Goal: Information Seeking & Learning: Learn about a topic

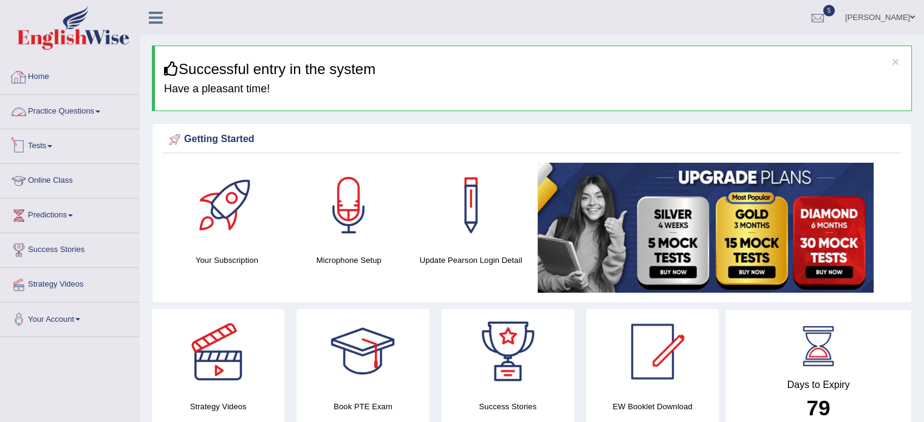
click at [52, 129] on link "Tests" at bounding box center [70, 144] width 138 height 30
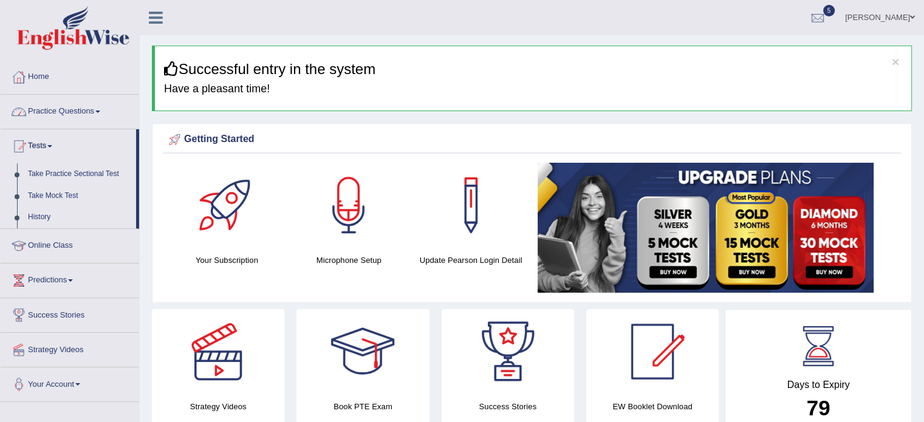
click at [80, 118] on link "Practice Questions" at bounding box center [70, 110] width 138 height 30
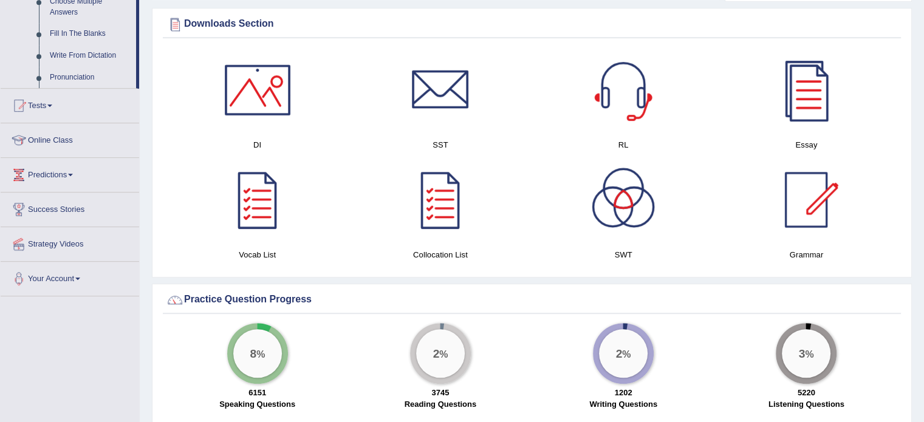
scroll to position [695, 0]
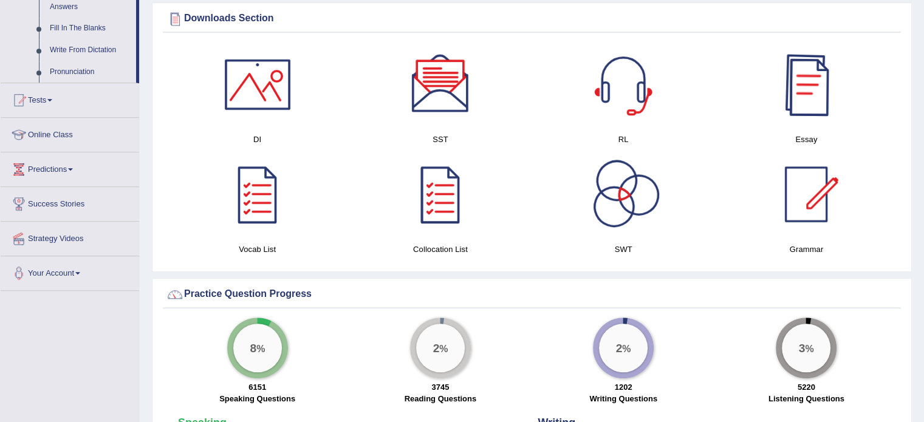
click at [822, 89] on div at bounding box center [805, 84] width 85 height 85
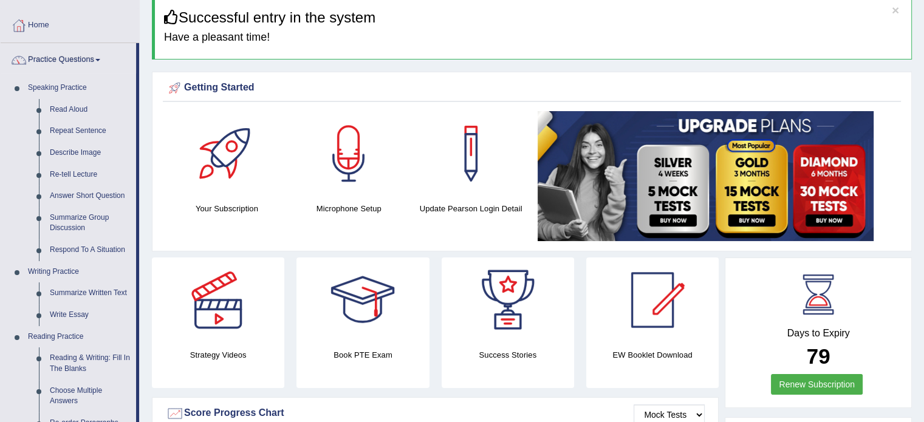
scroll to position [0, 0]
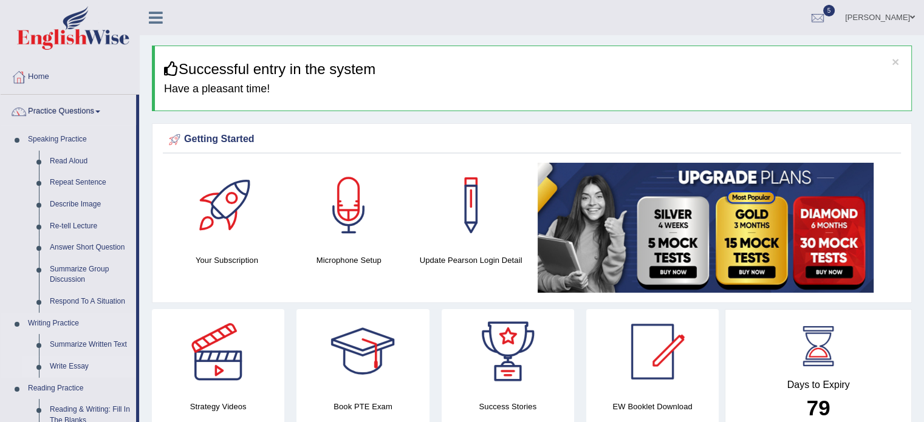
click at [70, 361] on link "Write Essay" at bounding box center [90, 367] width 92 height 22
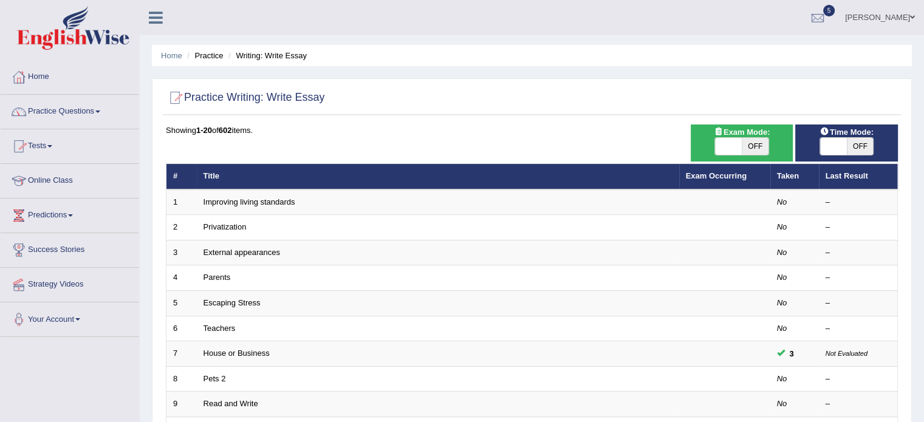
click at [863, 150] on span "OFF" at bounding box center [859, 146] width 27 height 17
checkbox input "true"
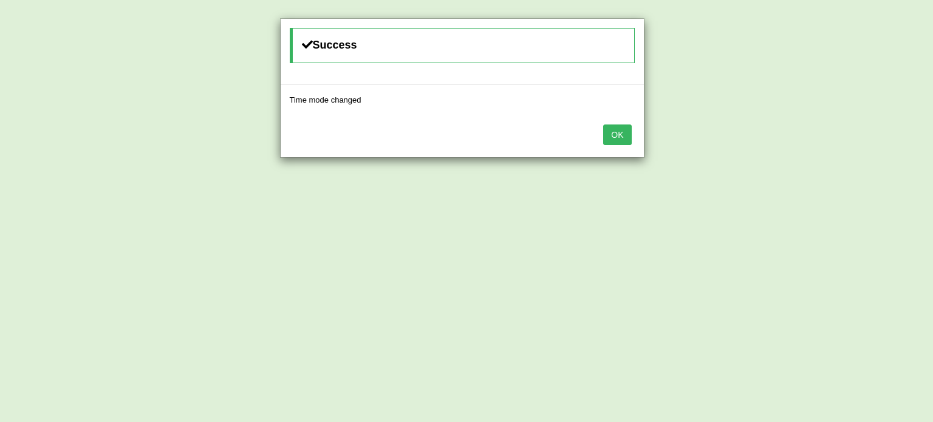
click at [603, 124] on button "OK" at bounding box center [617, 134] width 28 height 21
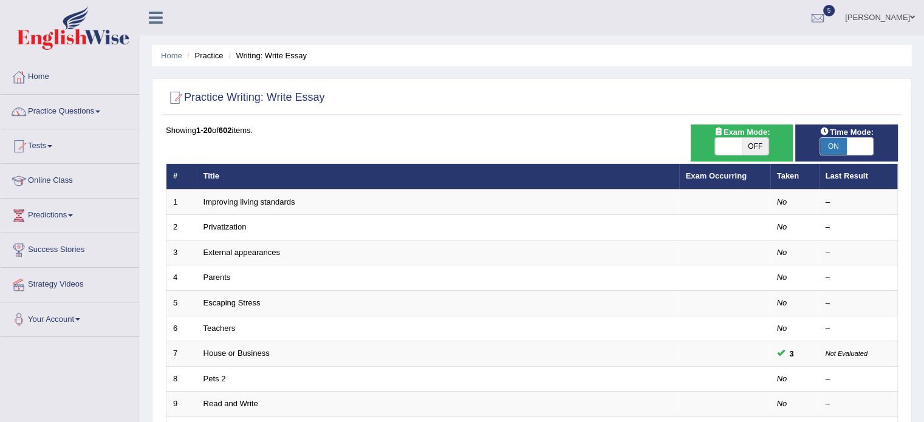
click at [754, 135] on span "Exam Mode:" at bounding box center [742, 132] width 66 height 13
click at [763, 150] on span "OFF" at bounding box center [754, 146] width 27 height 17
checkbox input "true"
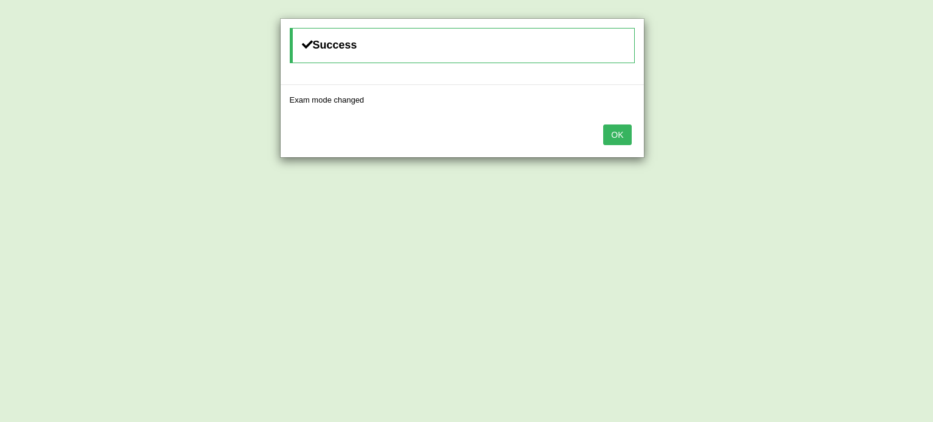
click at [603, 124] on button "OK" at bounding box center [617, 134] width 28 height 21
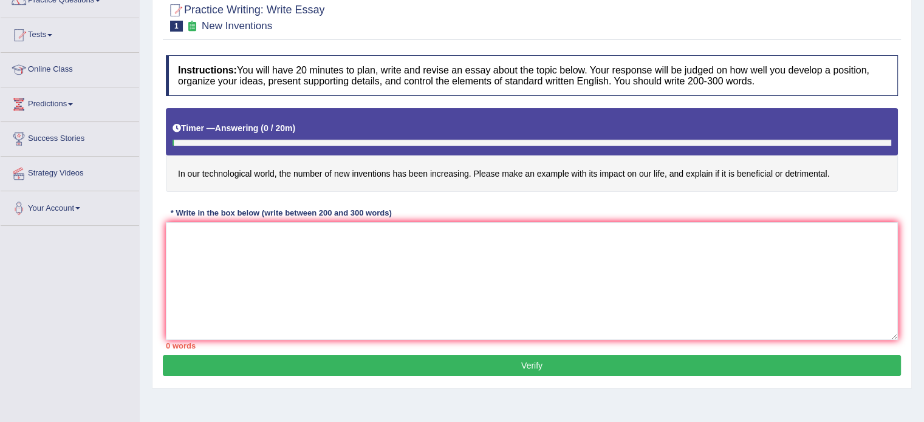
scroll to position [114, 0]
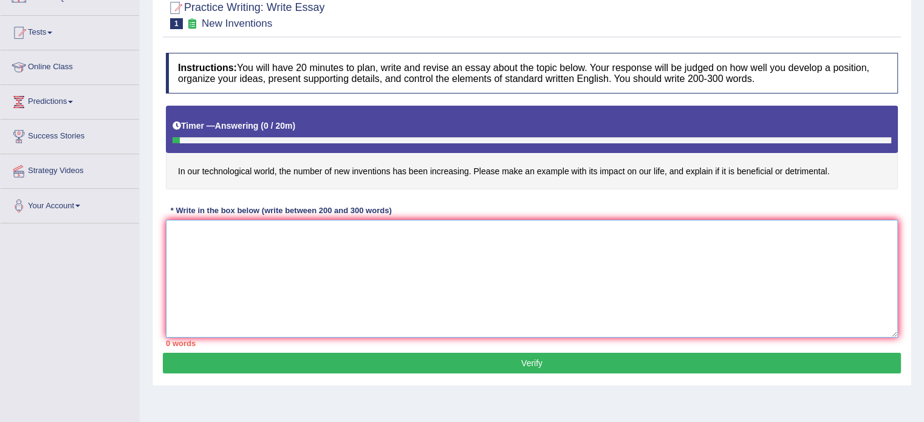
click at [326, 254] on textarea at bounding box center [532, 279] width 732 height 118
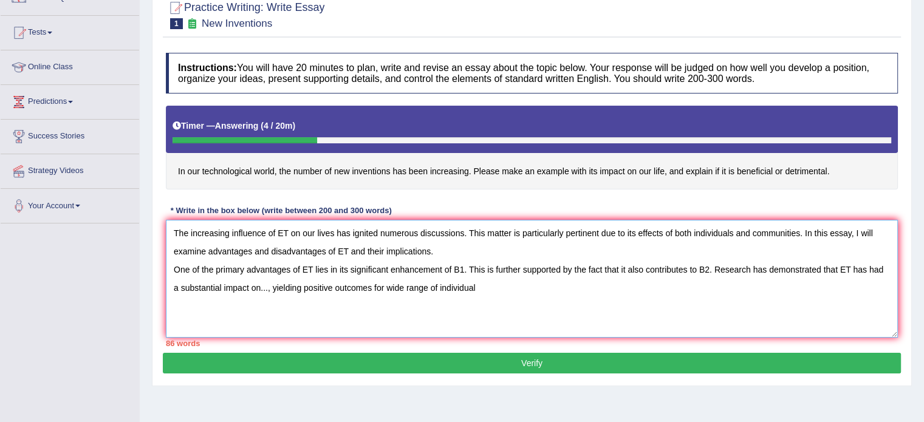
click at [381, 286] on textarea "The increasing influence of ET on our lives has ignited numerous discussions. T…" at bounding box center [532, 279] width 732 height 118
click at [505, 282] on textarea "The increasing influence of ET on our lives has ignited numerous discussions. T…" at bounding box center [532, 279] width 732 height 118
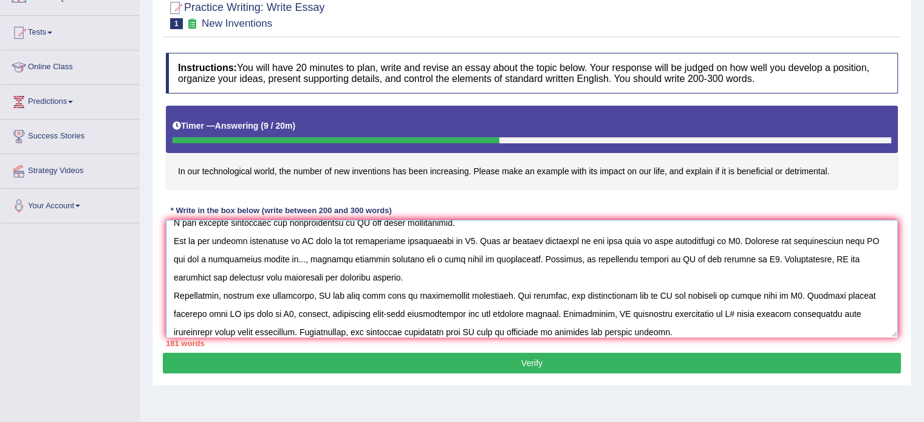
scroll to position [46, 0]
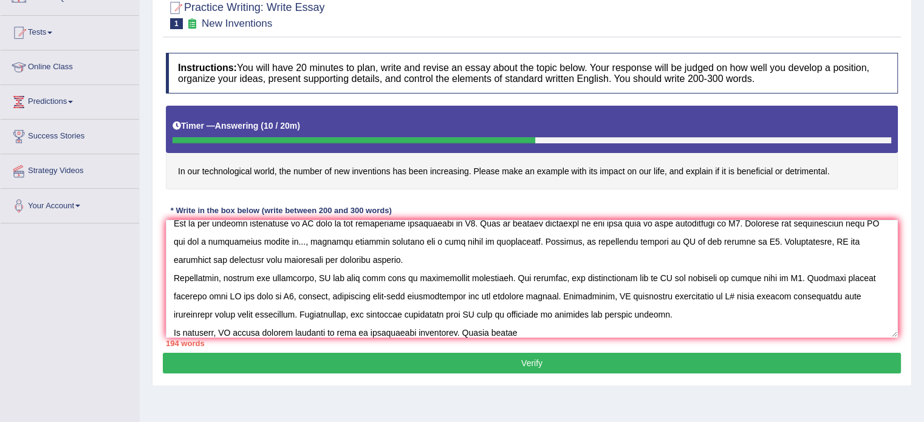
click at [528, 412] on div "Home Practice Writing: Write Essay New Inventions Next » Report Question Re-Att…" at bounding box center [532, 189] width 784 height 607
click at [604, 308] on textarea at bounding box center [532, 279] width 732 height 118
click at [512, 338] on div "194 words" at bounding box center [532, 344] width 732 height 12
click at [505, 330] on textarea at bounding box center [532, 279] width 732 height 118
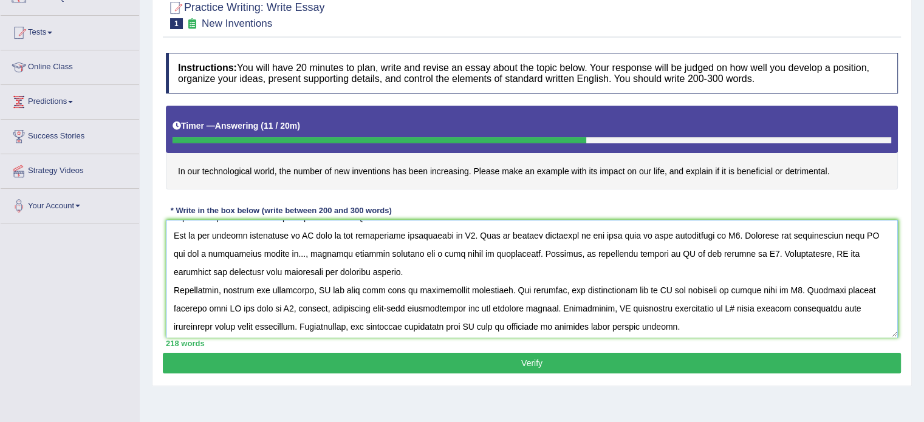
scroll to position [0, 0]
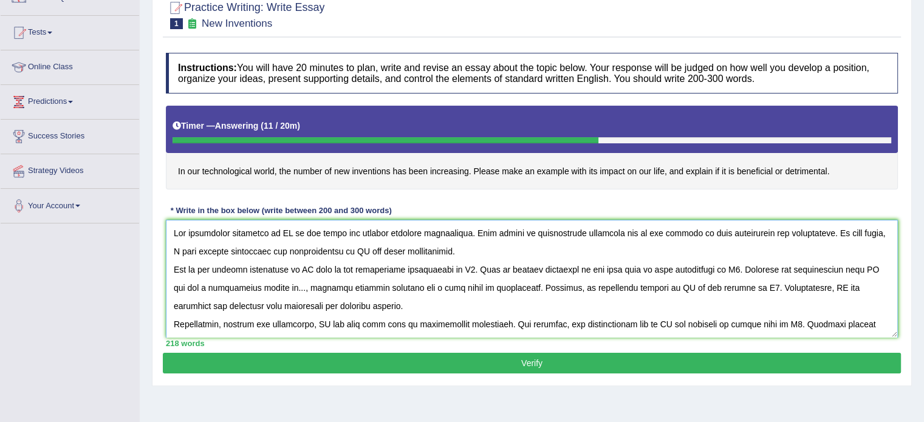
click at [281, 232] on textarea at bounding box center [532, 279] width 732 height 118
drag, startPoint x: 276, startPoint y: 228, endPoint x: 325, endPoint y: 223, distance: 49.4
click at [325, 223] on textarea at bounding box center [532, 279] width 732 height 118
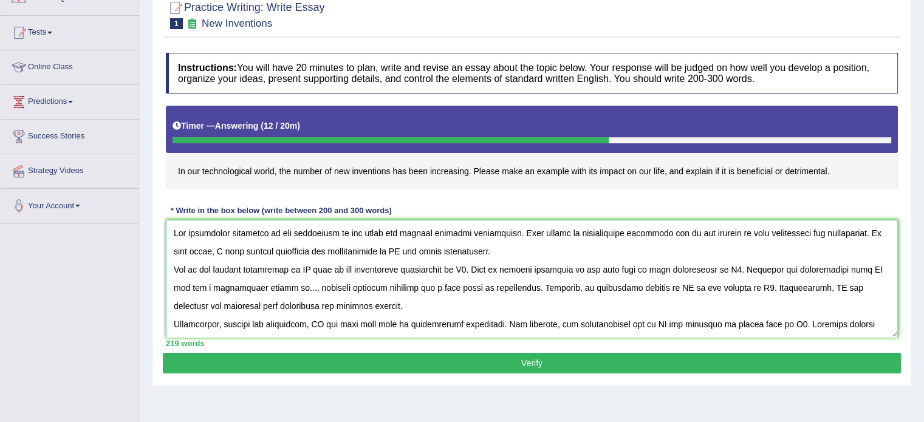
drag, startPoint x: 277, startPoint y: 234, endPoint x: 332, endPoint y: 235, distance: 54.7
click at [332, 235] on textarea at bounding box center [532, 279] width 732 height 118
click at [384, 247] on textarea at bounding box center [532, 279] width 732 height 118
paste textarea "new inventions"
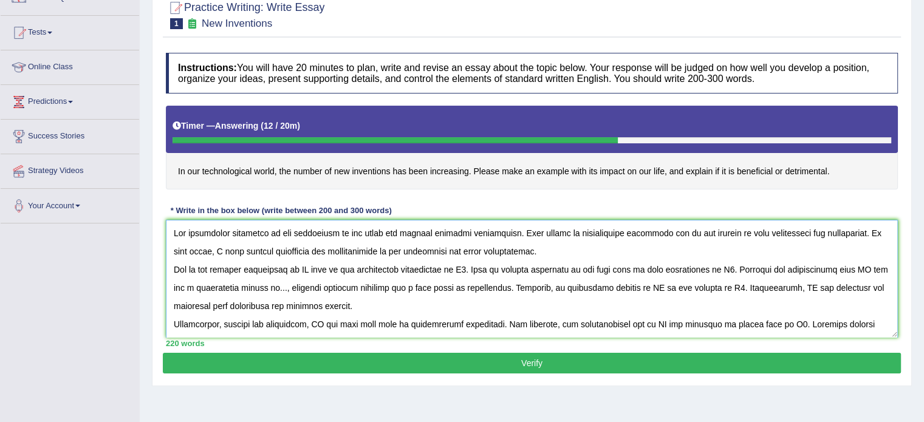
click at [305, 264] on textarea at bounding box center [532, 279] width 732 height 118
paste textarea "new inventions"
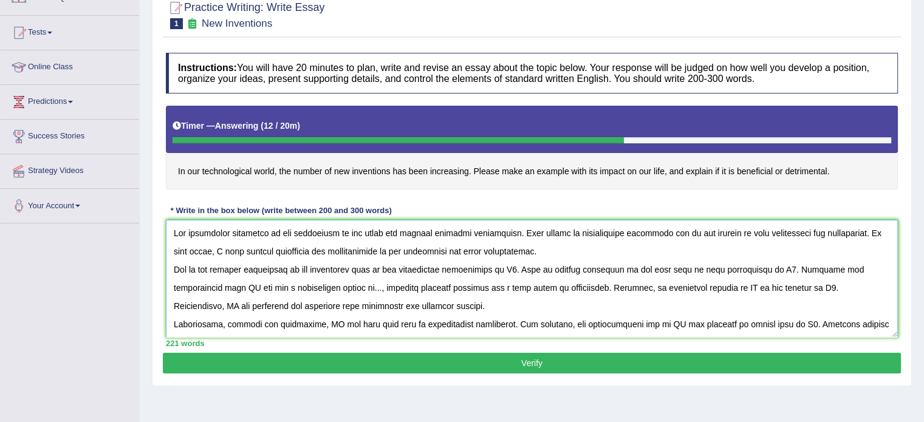
click at [684, 286] on textarea at bounding box center [532, 279] width 732 height 118
paste textarea "new inventions"
click at [870, 284] on textarea at bounding box center [532, 279] width 732 height 118
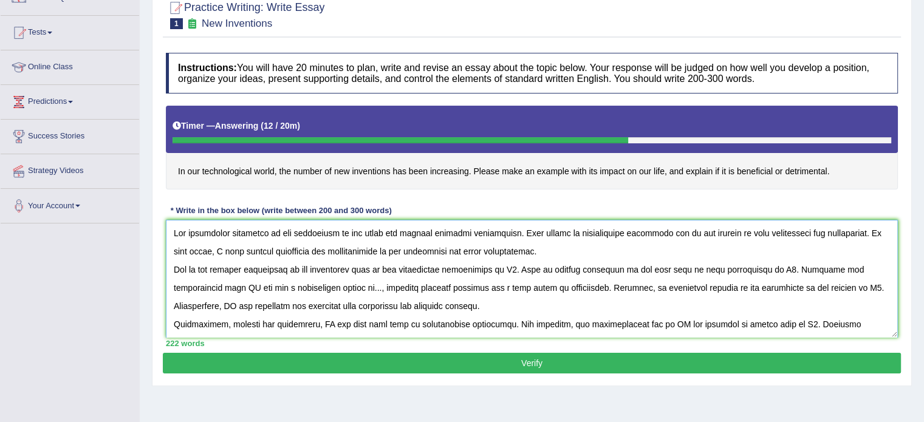
paste textarea "new inventions"
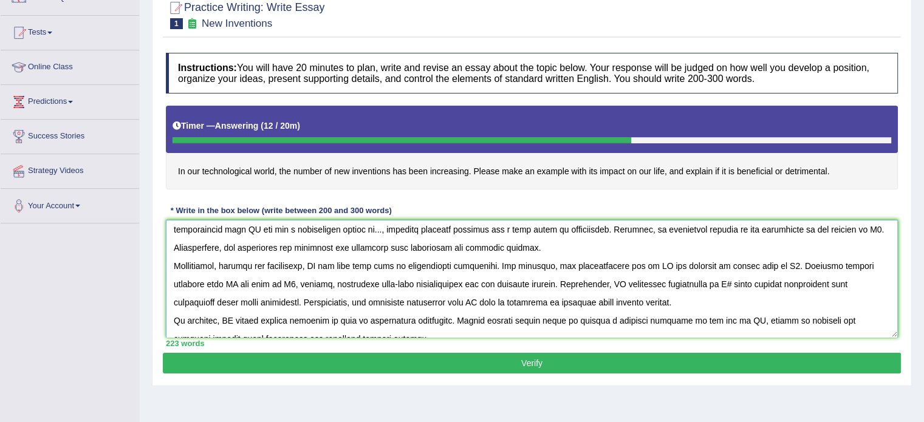
scroll to position [61, 0]
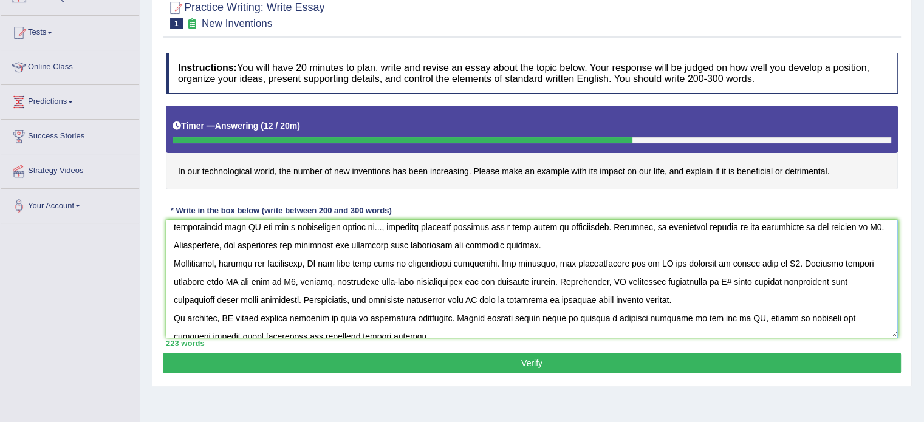
click at [316, 262] on textarea at bounding box center [532, 279] width 732 height 118
paste textarea "new inventions"
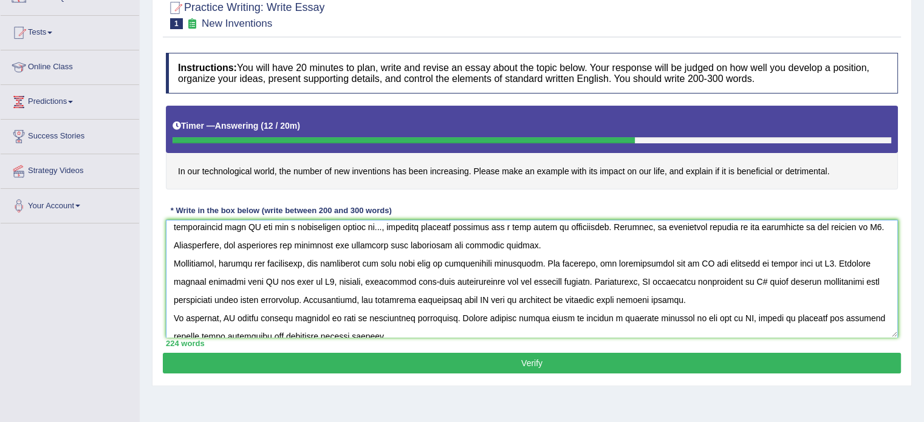
click at [693, 261] on textarea at bounding box center [532, 279] width 732 height 118
paste textarea "new inventions"
click at [299, 282] on textarea at bounding box center [532, 279] width 732 height 118
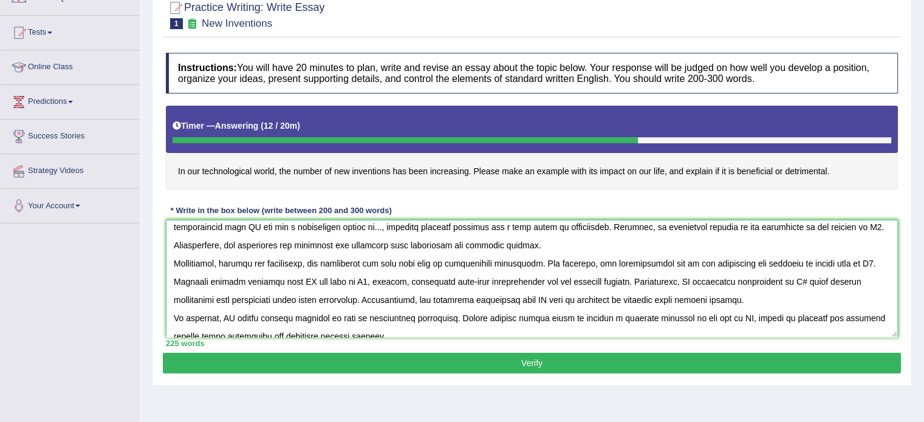
paste textarea "new inventions"
click at [725, 279] on textarea at bounding box center [532, 279] width 732 height 118
paste textarea "new inventions"
click at [600, 295] on textarea at bounding box center [532, 279] width 732 height 118
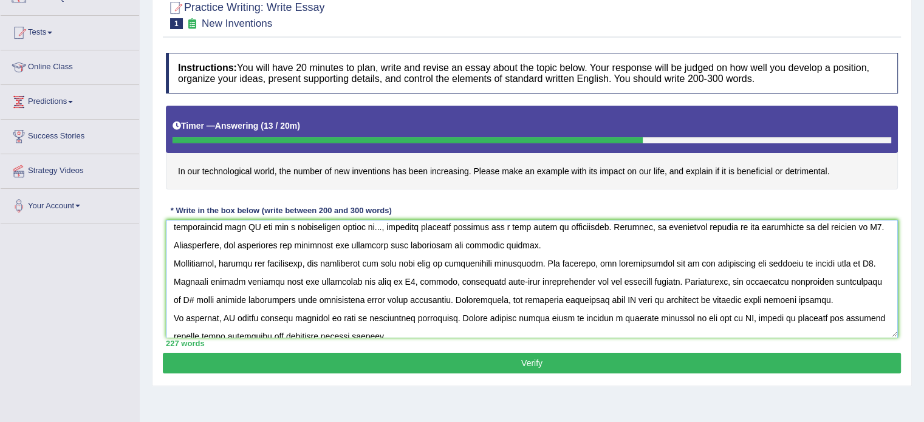
click at [600, 295] on textarea at bounding box center [532, 279] width 732 height 118
paste textarea "new inventions"
click at [231, 312] on textarea at bounding box center [532, 279] width 732 height 118
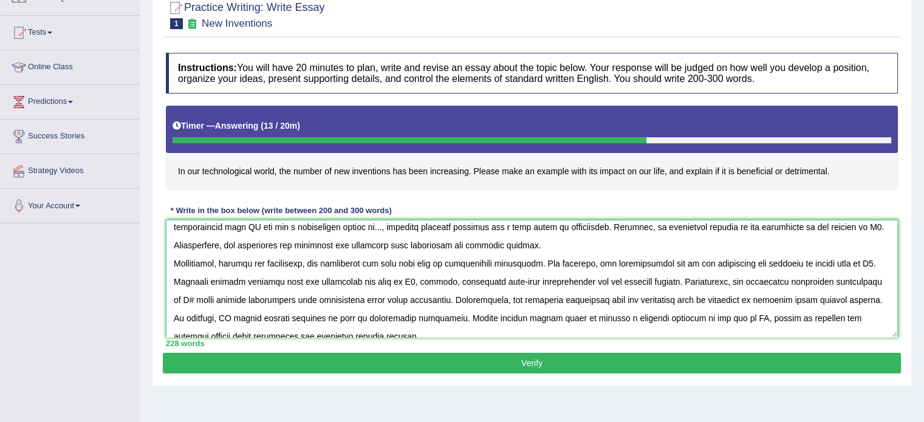
click at [229, 309] on textarea at bounding box center [532, 279] width 732 height 118
paste textarea "new inventions"
click at [765, 313] on textarea at bounding box center [532, 279] width 732 height 118
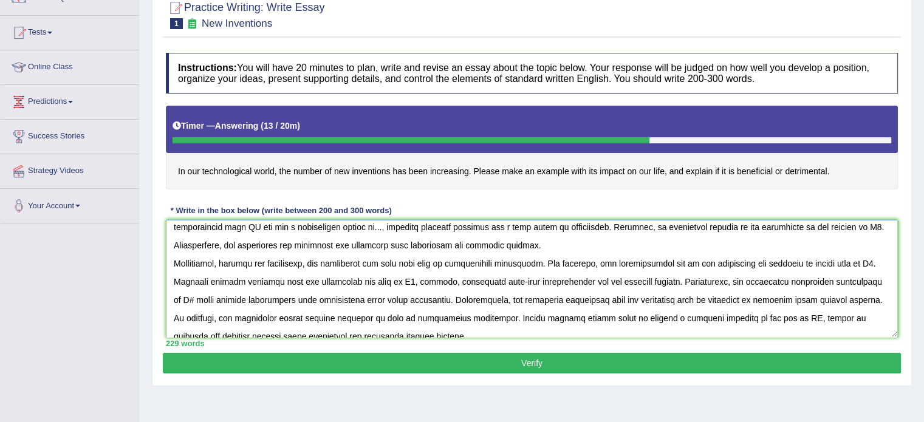
paste textarea "new inventions"
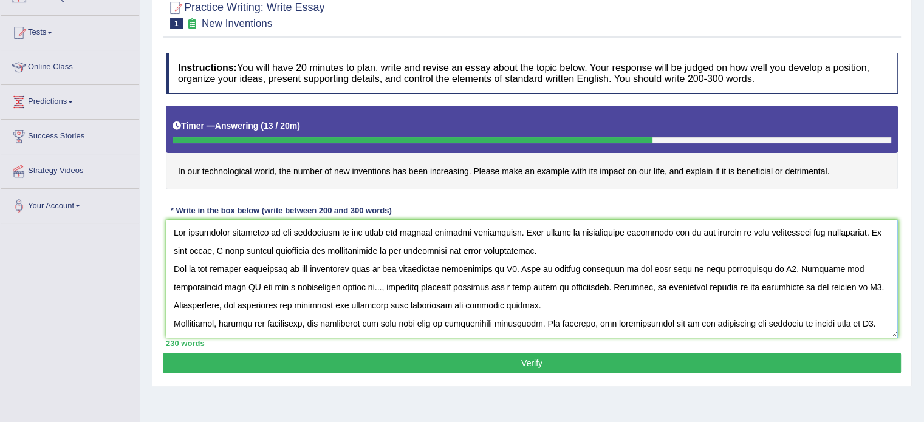
scroll to position [0, 0]
click at [500, 268] on textarea at bounding box center [532, 279] width 732 height 118
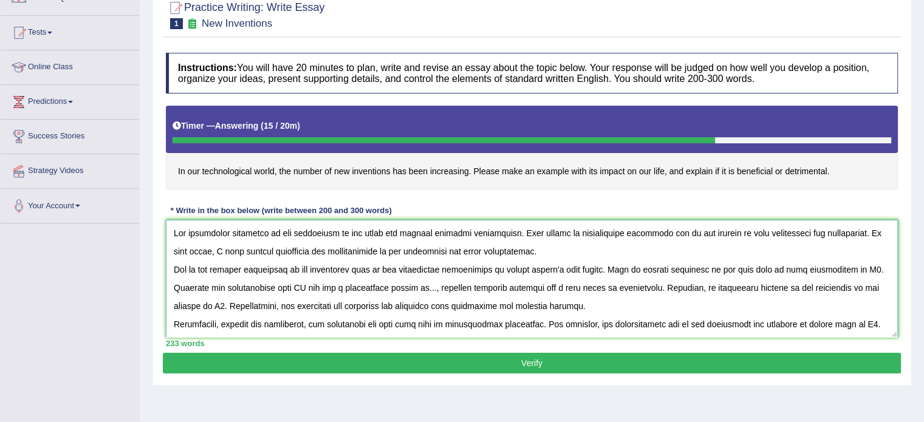
click at [539, 267] on textarea at bounding box center [532, 279] width 732 height 118
click at [833, 267] on textarea at bounding box center [532, 279] width 732 height 118
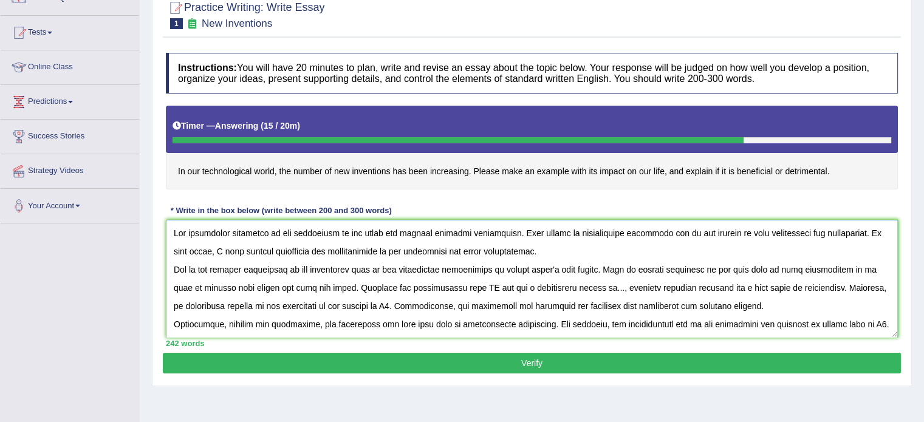
click at [447, 286] on textarea at bounding box center [532, 279] width 732 height 118
click at [692, 283] on textarea at bounding box center [532, 279] width 732 height 118
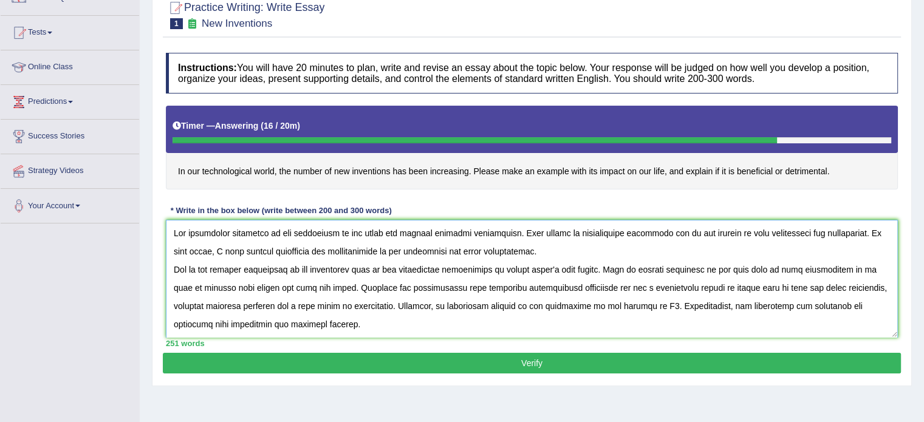
click at [692, 283] on textarea at bounding box center [532, 279] width 732 height 118
click at [598, 267] on textarea at bounding box center [532, 279] width 732 height 118
click at [604, 302] on textarea at bounding box center [532, 279] width 732 height 118
click at [315, 287] on textarea at bounding box center [532, 279] width 732 height 118
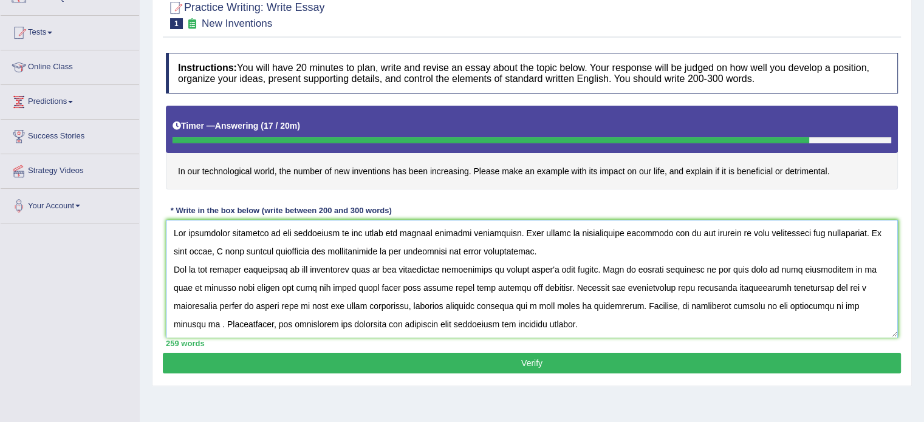
click at [810, 305] on textarea at bounding box center [532, 279] width 732 height 118
click at [776, 288] on textarea at bounding box center [532, 279] width 732 height 118
click at [856, 305] on textarea at bounding box center [532, 279] width 732 height 118
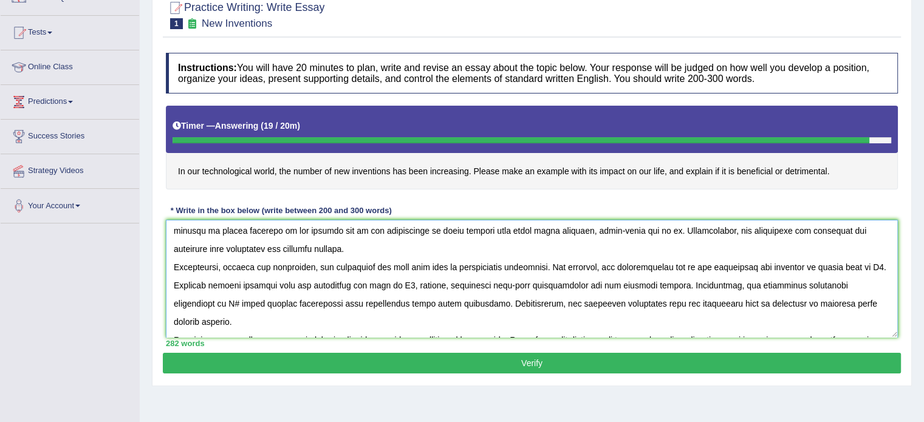
scroll to position [104, 0]
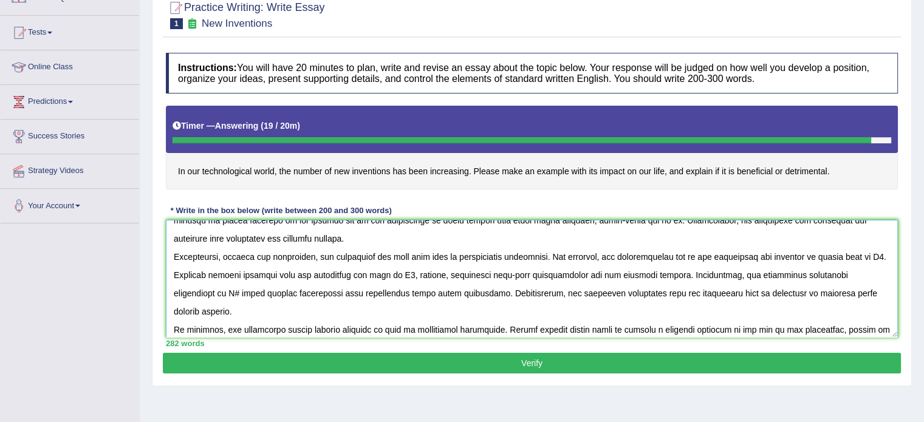
click at [863, 255] on textarea at bounding box center [532, 279] width 732 height 118
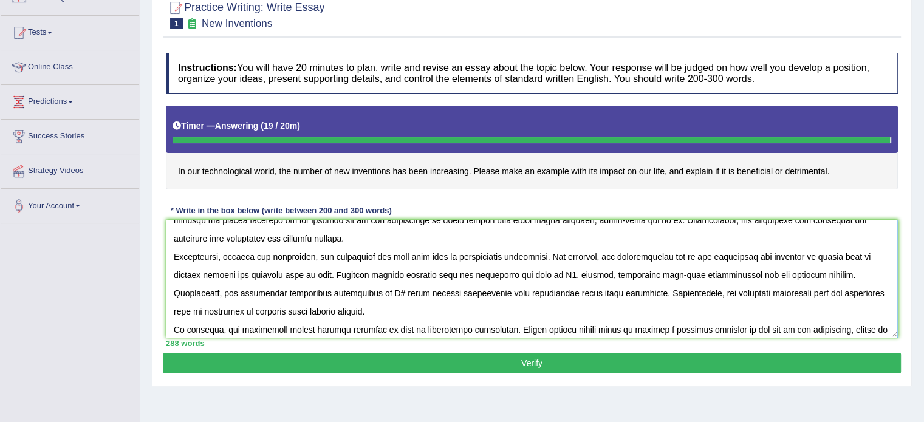
click at [559, 274] on textarea at bounding box center [532, 279] width 732 height 118
type textarea "The increasing influence of new inventions on our lives has ignited numerous di…"
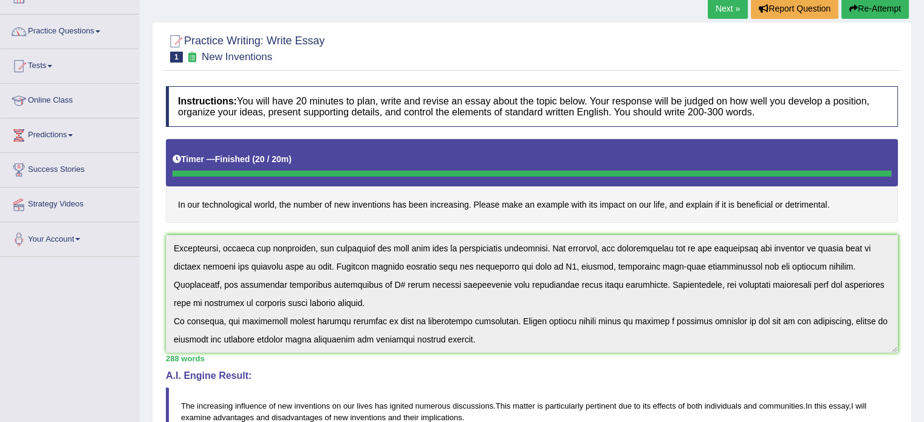
scroll to position [0, 0]
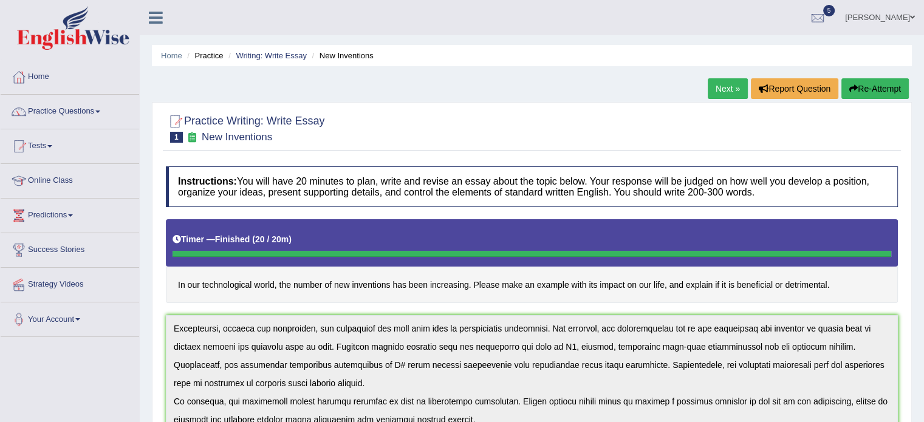
click at [886, 80] on button "Re-Attempt" at bounding box center [874, 88] width 67 height 21
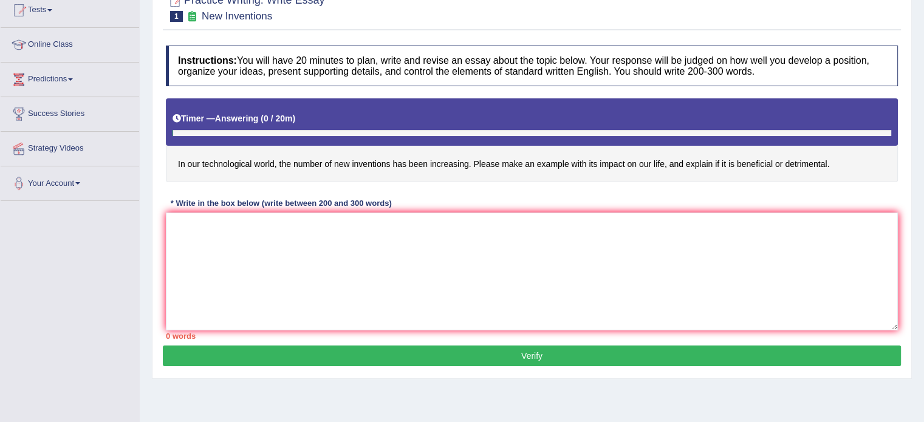
scroll to position [151, 0]
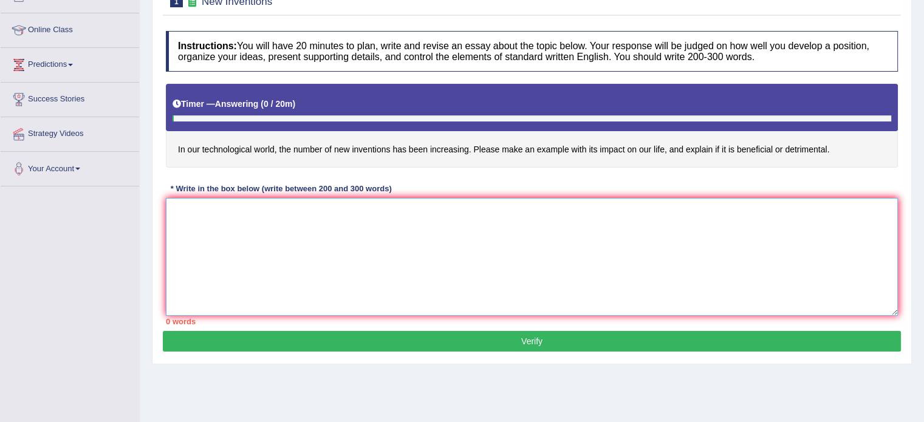
click at [469, 230] on textarea at bounding box center [532, 257] width 732 height 118
paste textarea "The increasing influence of new inventions on our lives has ignited numerous di…"
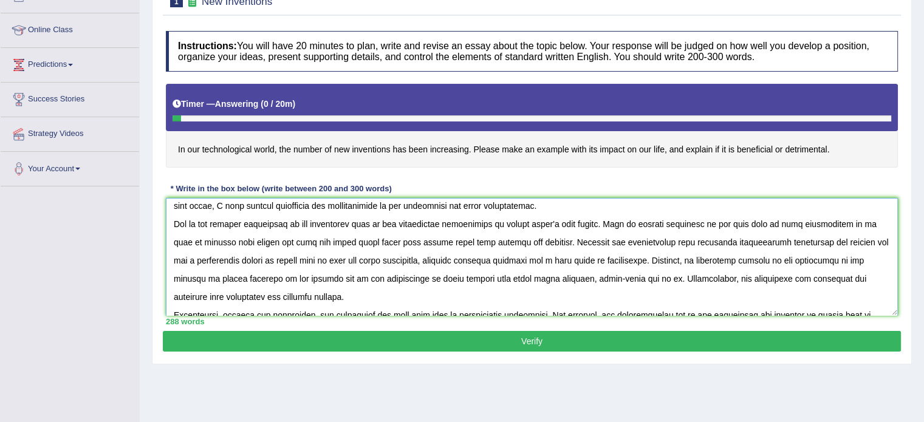
scroll to position [19, 0]
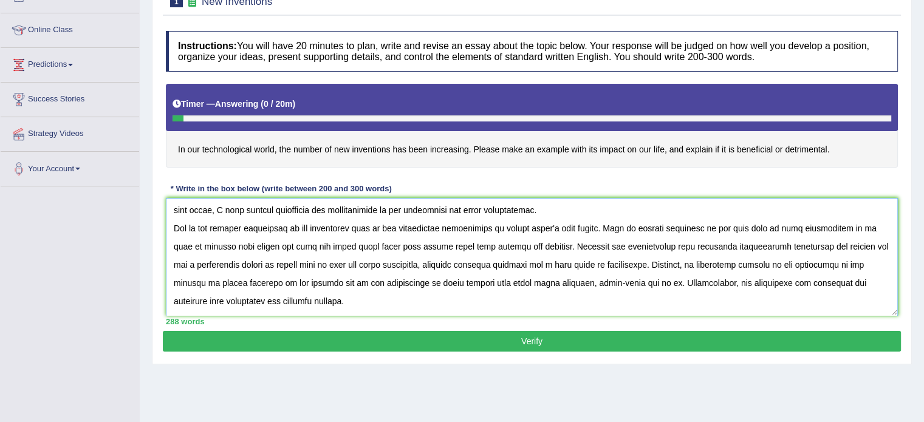
click at [410, 284] on textarea at bounding box center [532, 257] width 732 height 118
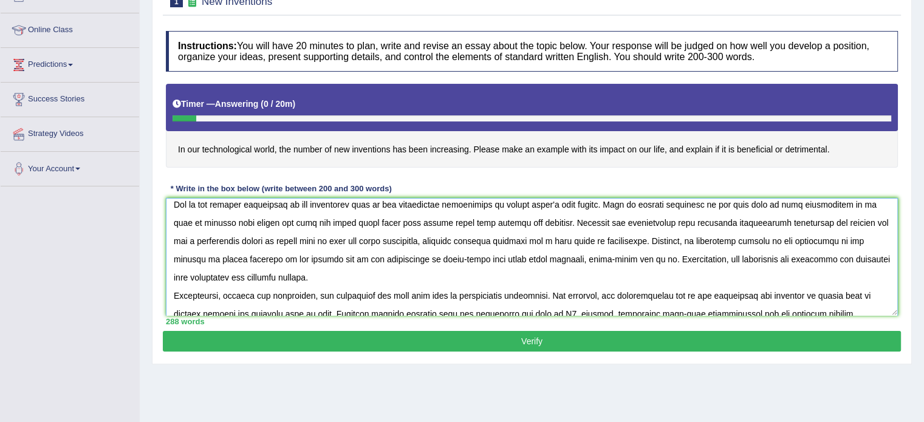
scroll to position [27, 0]
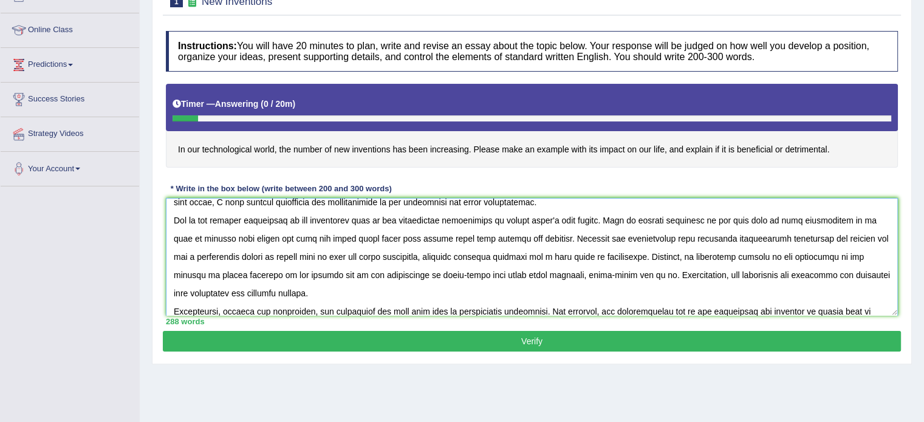
click at [732, 231] on textarea at bounding box center [532, 257] width 732 height 118
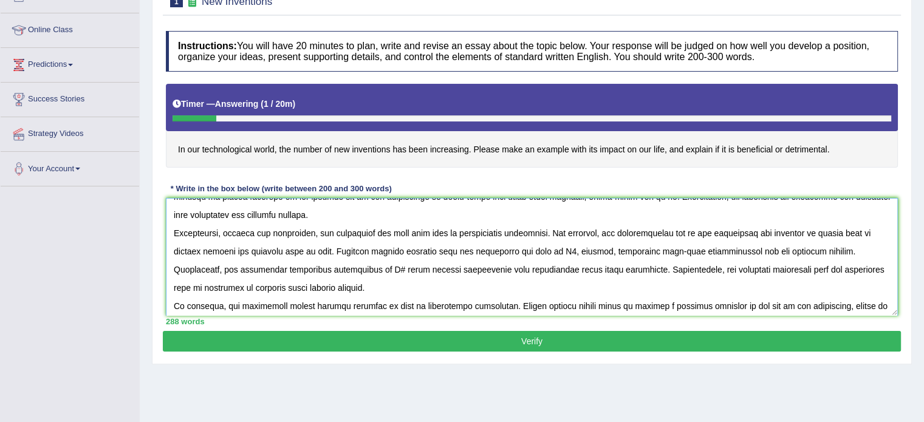
scroll to position [111, 0]
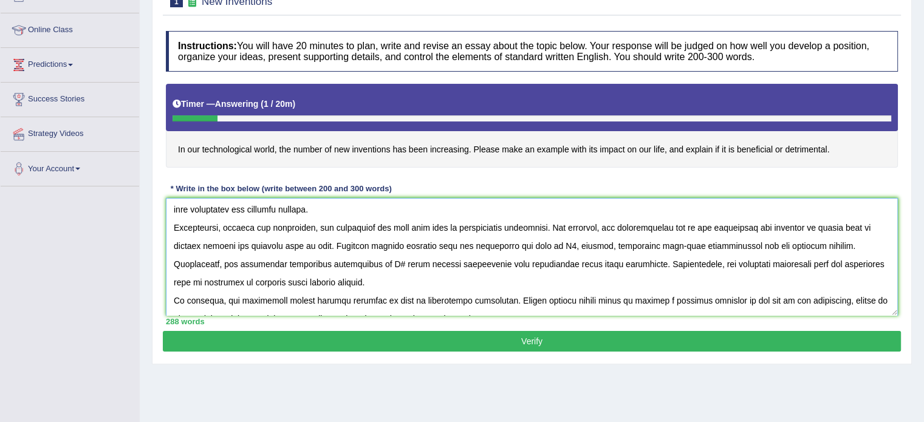
click at [312, 263] on textarea at bounding box center [532, 257] width 732 height 118
click at [321, 246] on textarea at bounding box center [532, 257] width 732 height 118
click at [557, 243] on textarea at bounding box center [532, 257] width 732 height 118
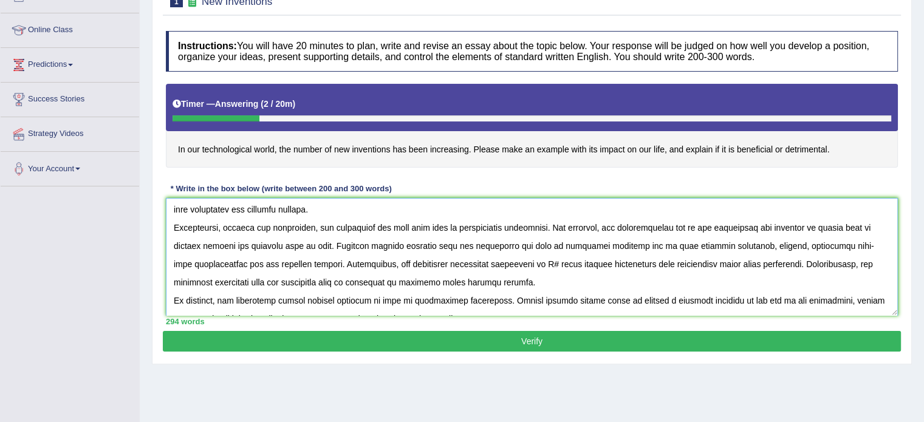
click at [519, 257] on textarea at bounding box center [532, 257] width 732 height 118
click at [520, 257] on textarea at bounding box center [532, 257] width 732 height 118
click at [519, 264] on textarea at bounding box center [532, 257] width 732 height 118
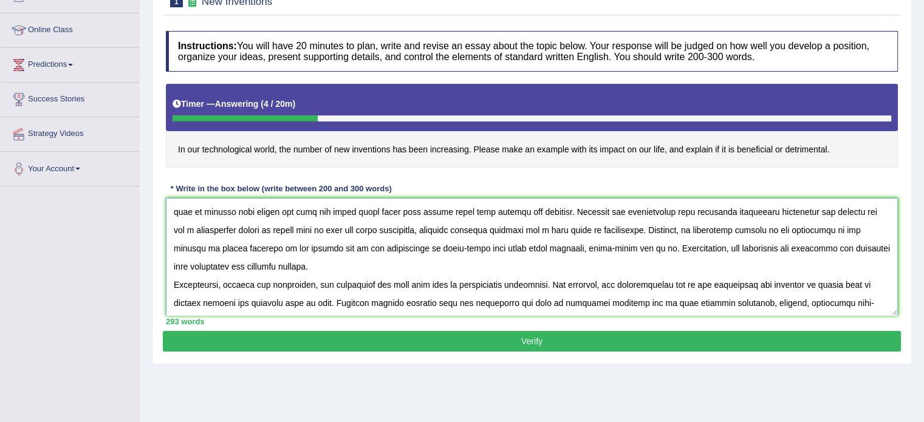
scroll to position [39, 0]
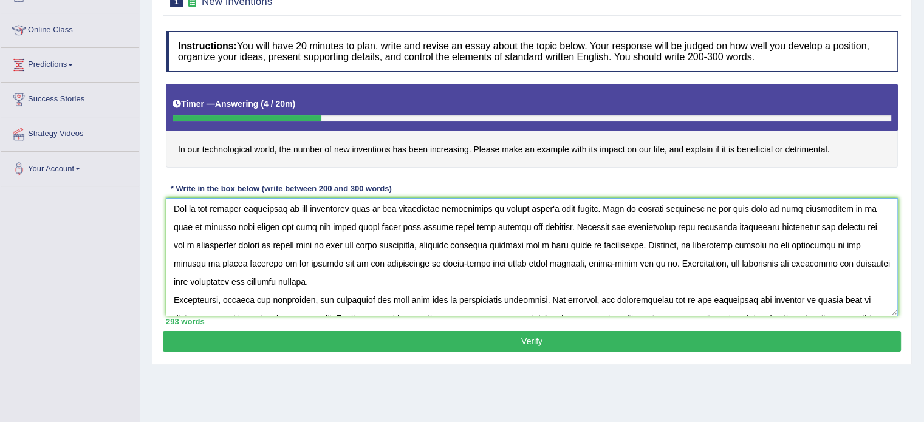
drag, startPoint x: 257, startPoint y: 242, endPoint x: 391, endPoint y: 246, distance: 134.2
click at [391, 246] on textarea at bounding box center [532, 257] width 732 height 118
drag, startPoint x: 658, startPoint y: 225, endPoint x: 811, endPoint y: 224, distance: 153.6
click at [811, 224] on textarea at bounding box center [532, 257] width 732 height 118
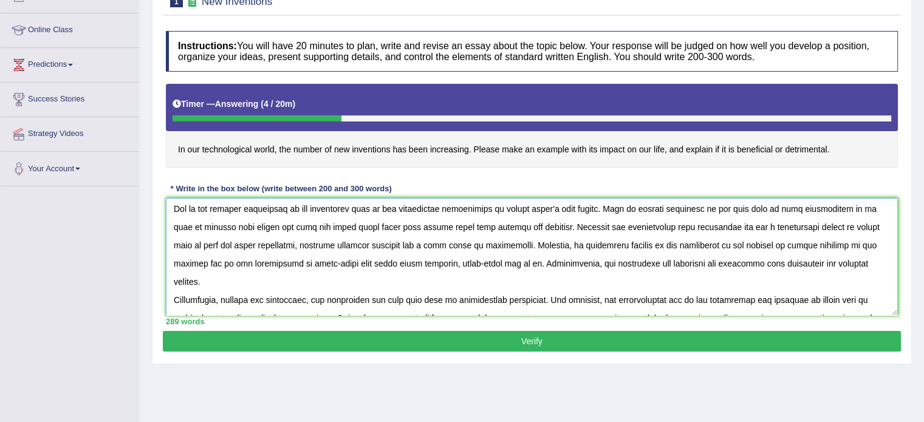
drag, startPoint x: 830, startPoint y: 225, endPoint x: 510, endPoint y: 264, distance: 322.3
click at [510, 264] on textarea at bounding box center [532, 257] width 732 height 118
click at [864, 237] on textarea at bounding box center [532, 257] width 732 height 118
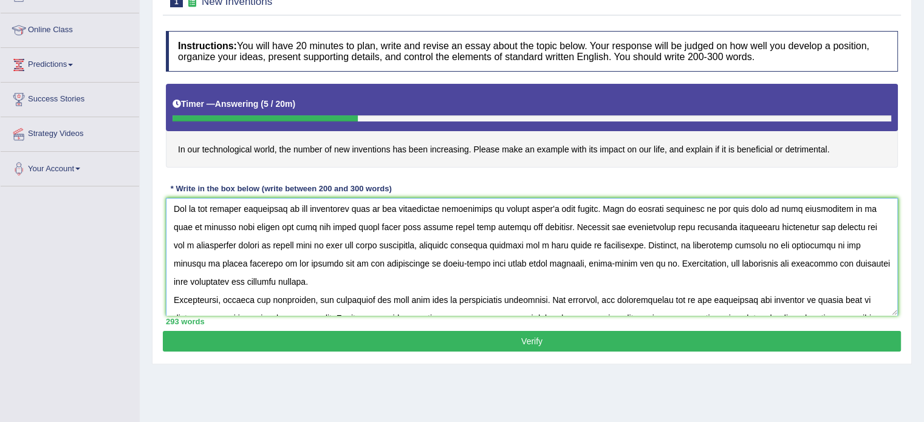
drag, startPoint x: 172, startPoint y: 262, endPoint x: 519, endPoint y: 265, distance: 346.7
click at [519, 265] on textarea at bounding box center [532, 257] width 732 height 118
click at [618, 260] on textarea at bounding box center [532, 257] width 732 height 118
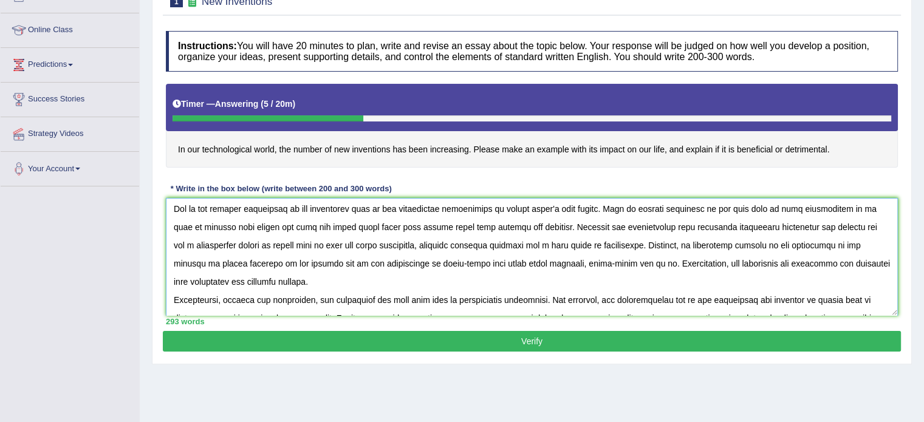
drag, startPoint x: 619, startPoint y: 260, endPoint x: 80, endPoint y: 260, distance: 539.2
click at [80, 260] on div "Toggle navigation Home Practice Questions Speaking Practice Read Aloud Repeat S…" at bounding box center [462, 164] width 924 height 631
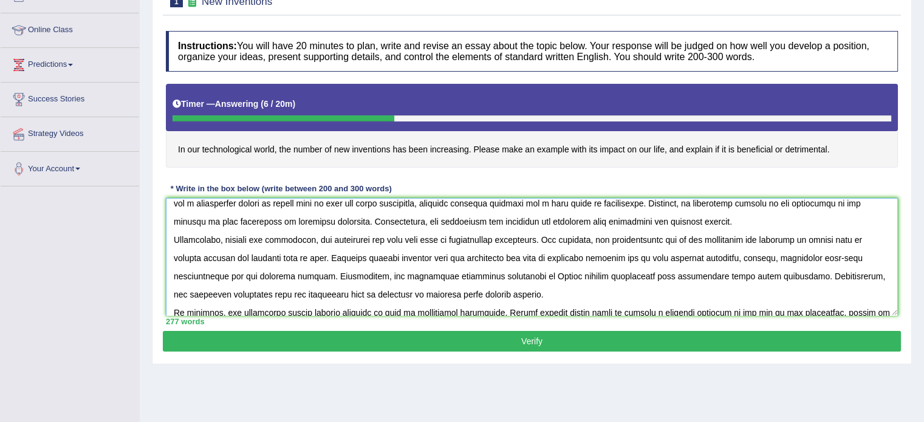
scroll to position [92, 0]
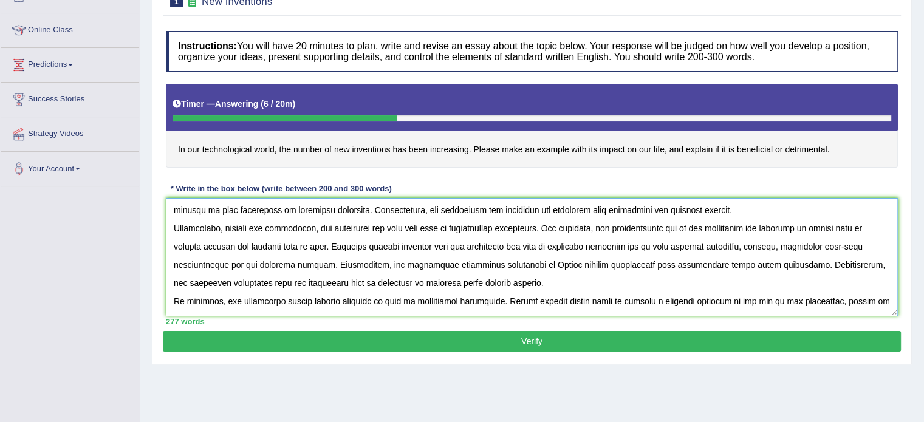
click at [517, 266] on textarea at bounding box center [532, 257] width 732 height 118
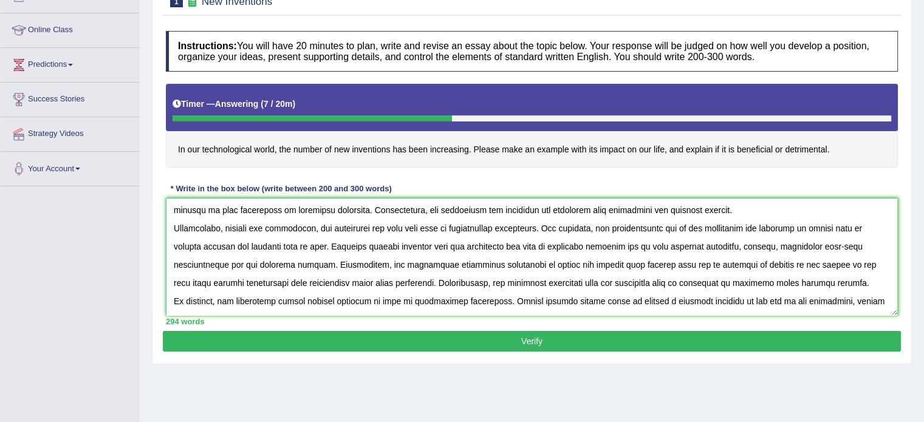
type textarea "The increasing influence of new inventions on our lives has ignited numerous di…"
click at [807, 348] on button "Verify" at bounding box center [532, 341] width 738 height 21
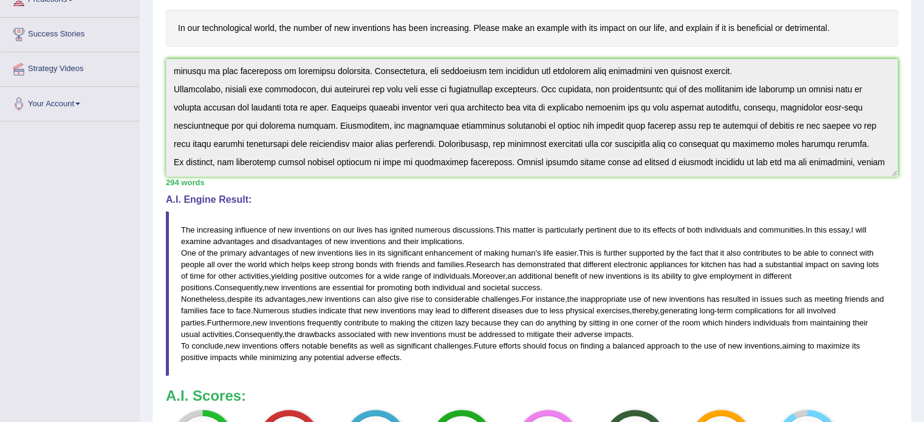
scroll to position [0, 0]
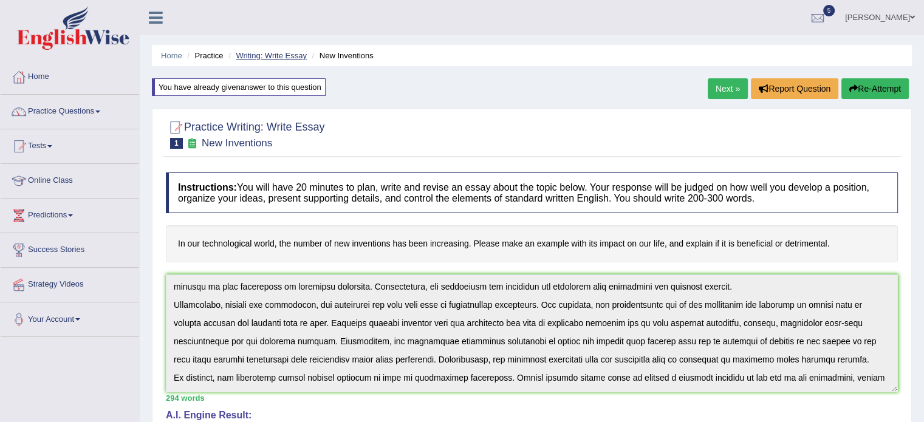
click at [262, 56] on link "Writing: Write Essay" at bounding box center [271, 55] width 71 height 9
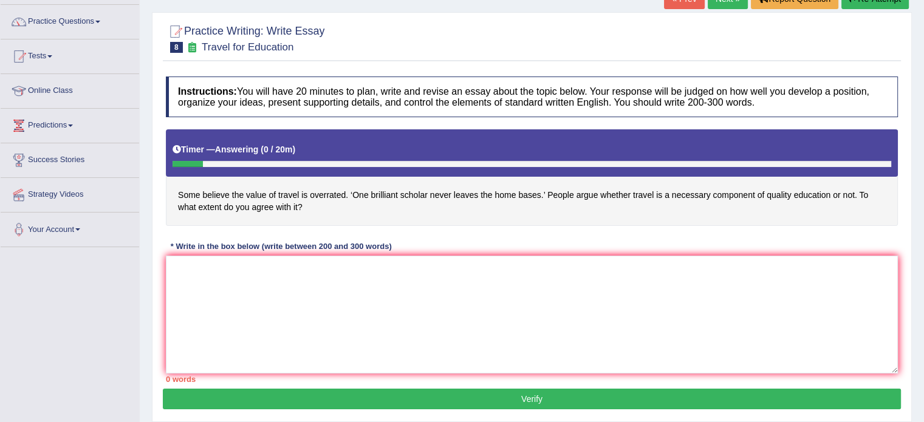
scroll to position [90, 0]
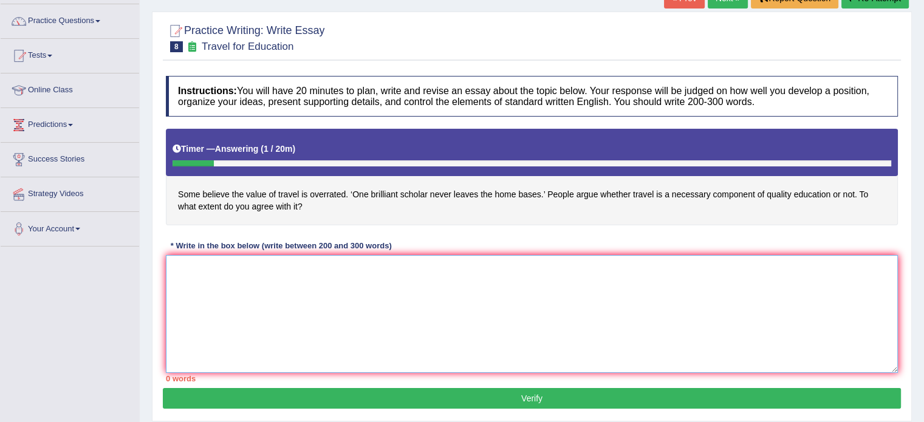
click at [645, 271] on textarea at bounding box center [532, 314] width 732 height 118
paste textarea "The increasing influence of new inventions on our lives has ignited numerous di…"
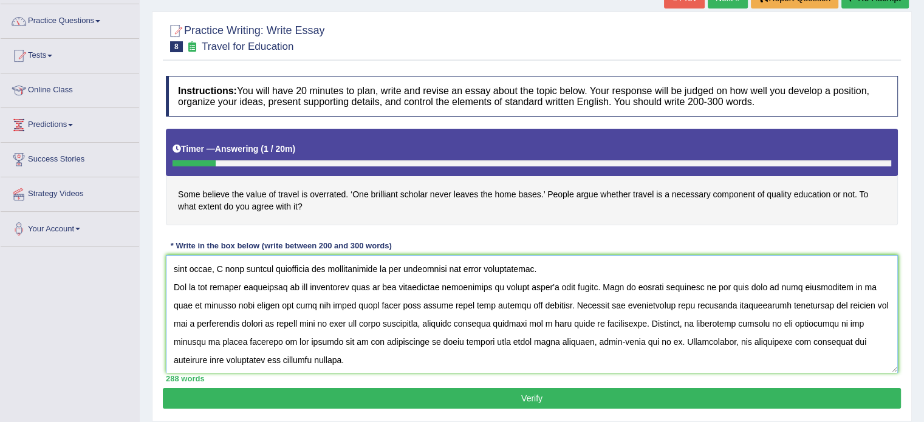
scroll to position [0, 0]
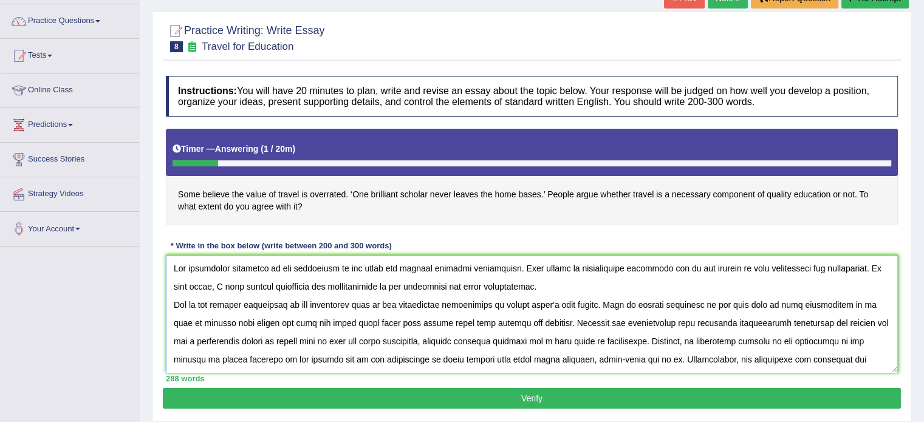
drag, startPoint x: 277, startPoint y: 266, endPoint x: 332, endPoint y: 271, distance: 55.5
click at [332, 271] on textarea at bounding box center [532, 314] width 732 height 118
drag, startPoint x: 275, startPoint y: 268, endPoint x: 285, endPoint y: 268, distance: 10.3
click at [285, 268] on textarea at bounding box center [532, 314] width 732 height 118
drag, startPoint x: 460, startPoint y: 290, endPoint x: 516, endPoint y: 288, distance: 55.9
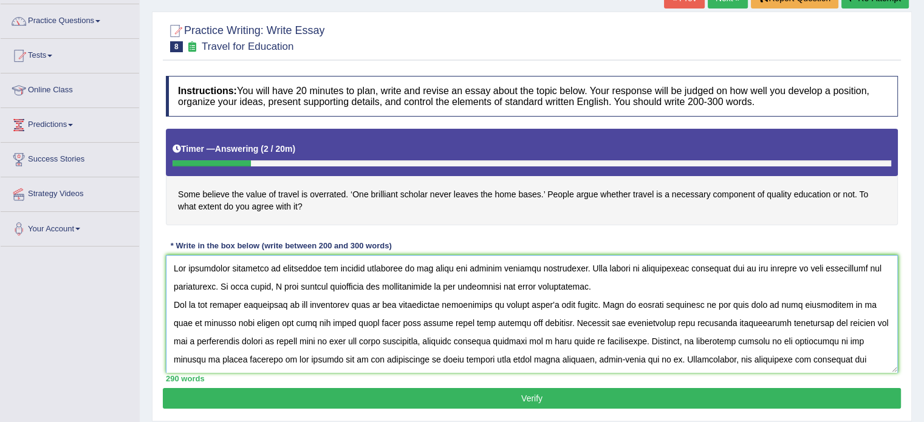
click at [516, 288] on textarea at bounding box center [532, 314] width 732 height 118
drag, startPoint x: 279, startPoint y: 266, endPoint x: 356, endPoint y: 265, distance: 77.1
click at [356, 265] on textarea at bounding box center [532, 314] width 732 height 118
drag, startPoint x: 277, startPoint y: 266, endPoint x: 389, endPoint y: 270, distance: 111.2
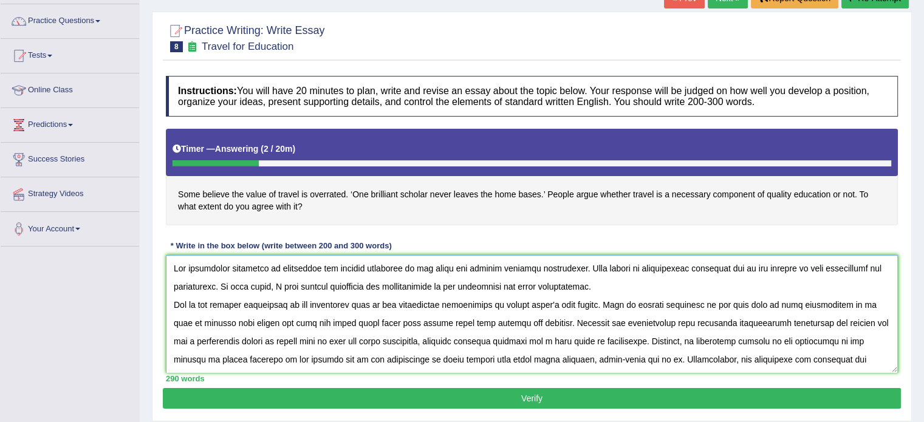
click at [389, 270] on textarea at bounding box center [532, 314] width 732 height 118
drag, startPoint x: 458, startPoint y: 284, endPoint x: 477, endPoint y: 284, distance: 18.8
click at [477, 284] on textarea at bounding box center [532, 314] width 732 height 118
drag, startPoint x: 461, startPoint y: 285, endPoint x: 516, endPoint y: 292, distance: 55.1
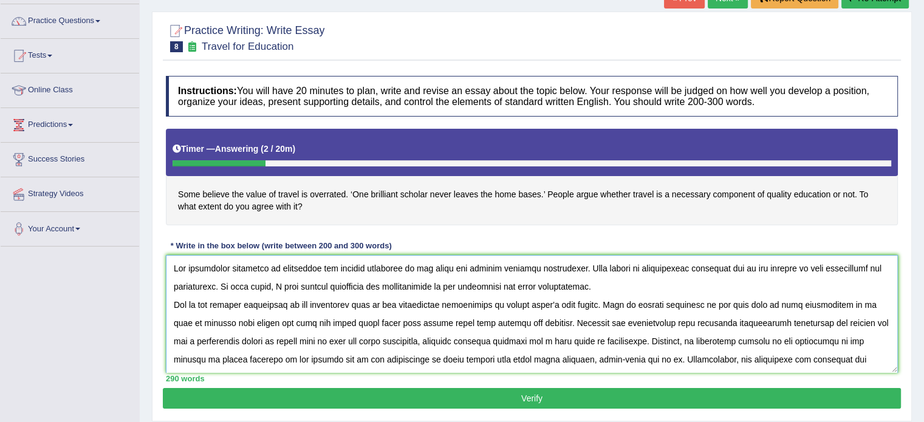
click at [516, 292] on textarea at bounding box center [532, 314] width 732 height 118
paste textarea "travelling for quality education"
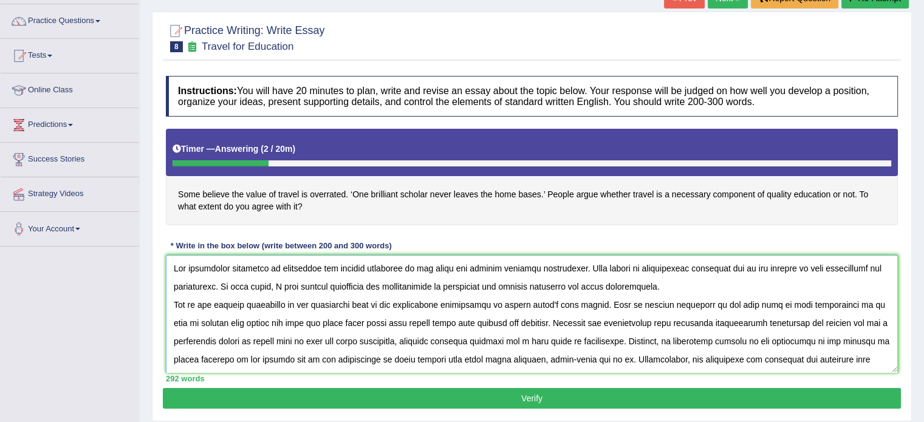
click at [659, 285] on textarea at bounding box center [532, 314] width 732 height 118
drag, startPoint x: 301, startPoint y: 301, endPoint x: 358, endPoint y: 308, distance: 57.0
click at [358, 308] on textarea at bounding box center [532, 314] width 732 height 118
paste textarea "travelling for quality education"
drag, startPoint x: 556, startPoint y: 302, endPoint x: 655, endPoint y: 307, distance: 98.5
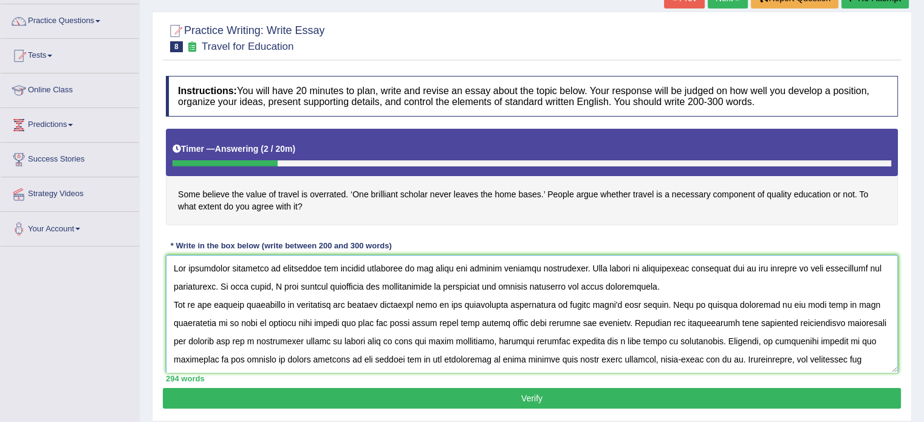
click at [655, 307] on textarea at bounding box center [532, 314] width 732 height 118
drag, startPoint x: 798, startPoint y: 302, endPoint x: 495, endPoint y: 321, distance: 303.6
click at [495, 321] on textarea at bounding box center [532, 314] width 732 height 118
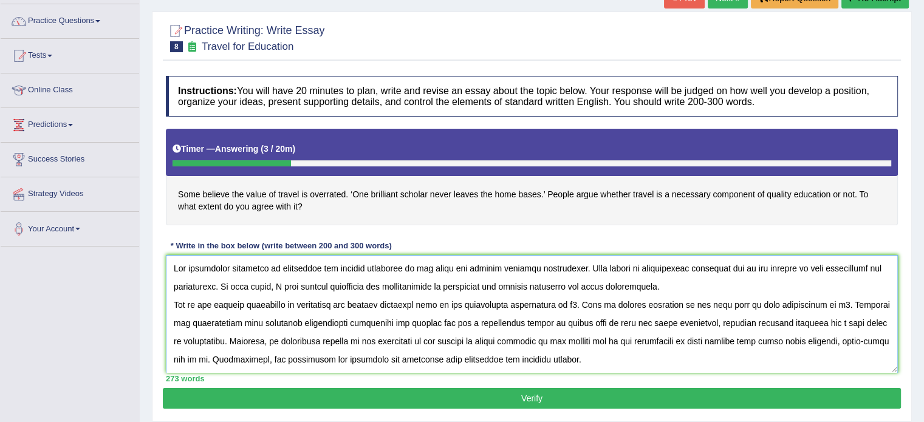
drag, startPoint x: 245, startPoint y: 319, endPoint x: 404, endPoint y: 320, distance: 158.5
click at [404, 320] on textarea at bounding box center [532, 314] width 732 height 118
paste textarea "travelling for quality educatio"
drag, startPoint x: 480, startPoint y: 321, endPoint x: 617, endPoint y: 324, distance: 136.6
click at [617, 324] on textarea at bounding box center [532, 314] width 732 height 118
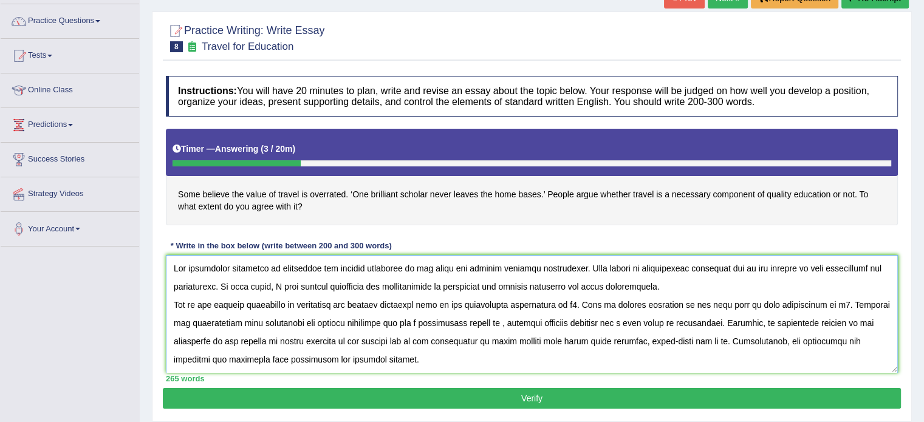
drag, startPoint x: 834, startPoint y: 323, endPoint x: 211, endPoint y: 339, distance: 622.6
click at [211, 339] on textarea at bounding box center [532, 314] width 732 height 118
paste textarea "travelling for quality education"
drag, startPoint x: 293, startPoint y: 339, endPoint x: 748, endPoint y: 342, distance: 454.8
click at [748, 342] on textarea at bounding box center [532, 314] width 732 height 118
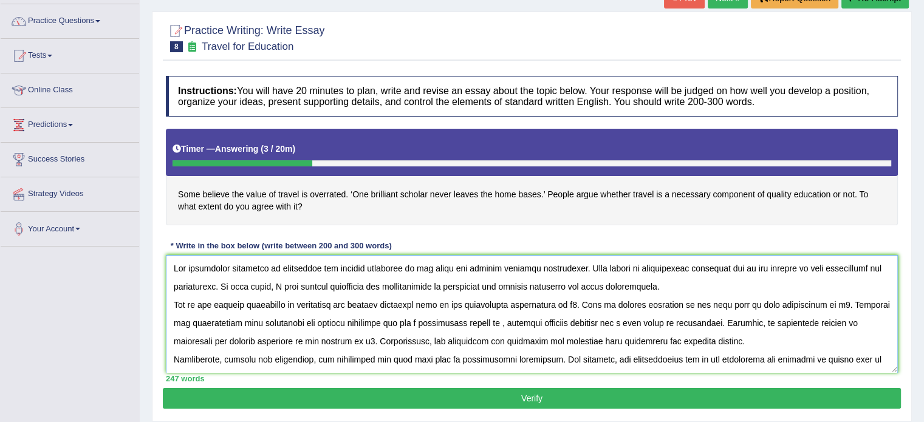
drag, startPoint x: 362, startPoint y: 340, endPoint x: 419, endPoint y: 347, distance: 57.5
click at [419, 347] on textarea at bounding box center [532, 314] width 732 height 118
paste textarea "travelling for quality education"
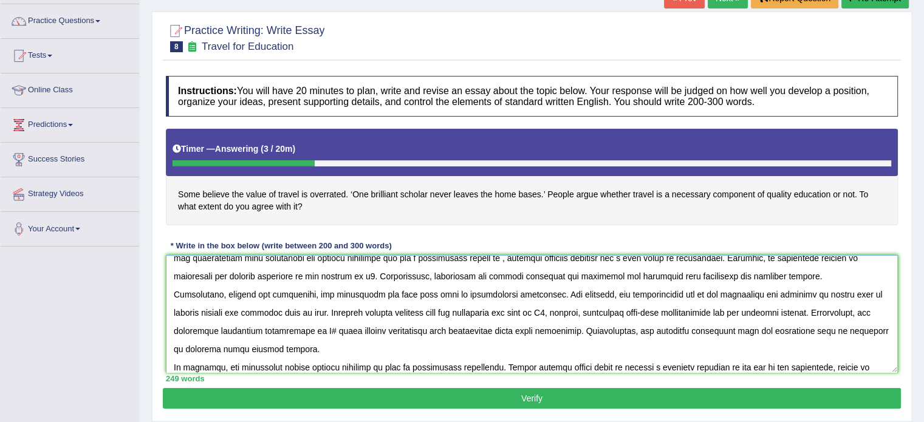
scroll to position [75, 0]
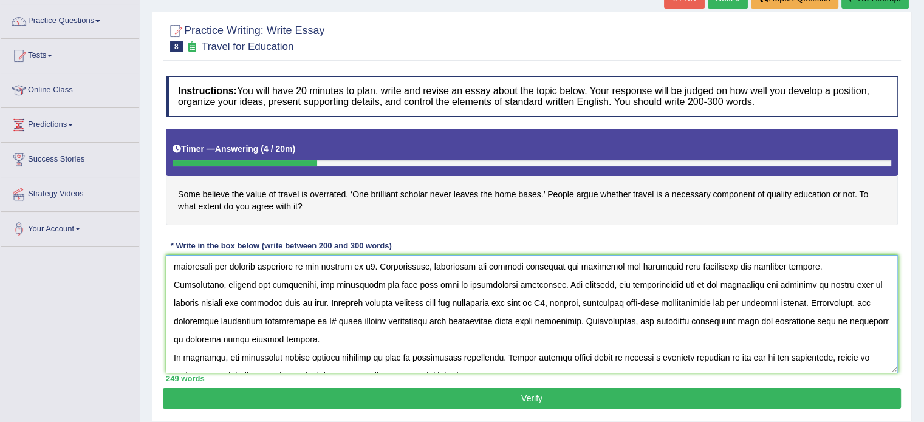
click at [320, 286] on textarea at bounding box center [532, 314] width 732 height 118
drag, startPoint x: 314, startPoint y: 282, endPoint x: 370, endPoint y: 282, distance: 56.5
click at [370, 282] on textarea at bounding box center [532, 314] width 732 height 118
paste textarea "travelling for quality education"
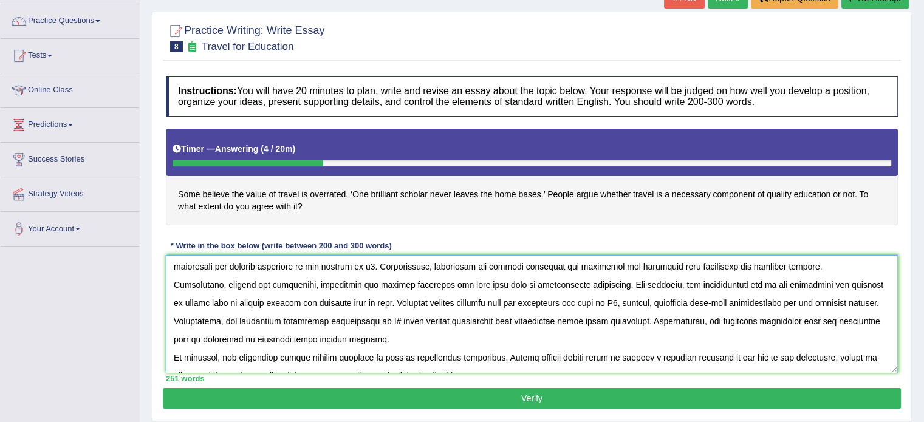
drag, startPoint x: 746, startPoint y: 282, endPoint x: 802, endPoint y: 290, distance: 56.4
click at [802, 290] on textarea at bounding box center [532, 314] width 732 height 118
drag, startPoint x: 205, startPoint y: 302, endPoint x: 356, endPoint y: 299, distance: 151.2
click at [356, 299] on textarea at bounding box center [532, 314] width 732 height 118
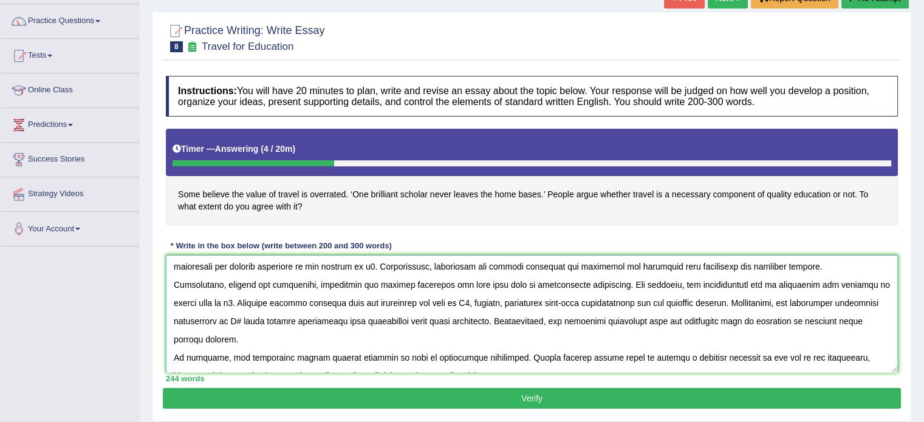
drag, startPoint x: 338, startPoint y: 303, endPoint x: 393, endPoint y: 306, distance: 54.7
click at [393, 306] on textarea at bounding box center [532, 314] width 732 height 118
paste textarea "travelling for quality education"
drag, startPoint x: 741, startPoint y: 303, endPoint x: 799, endPoint y: 307, distance: 57.8
click at [799, 307] on textarea at bounding box center [532, 314] width 732 height 118
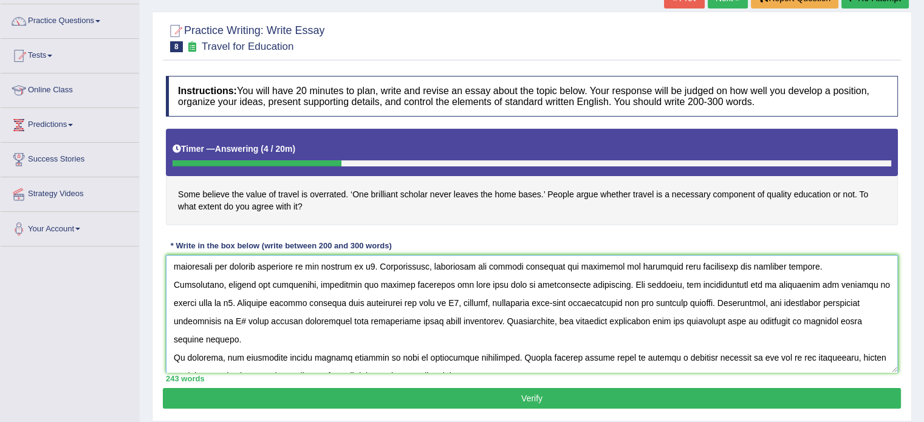
paste textarea "travelling for quality education"
drag, startPoint x: 696, startPoint y: 320, endPoint x: 749, endPoint y: 325, distance: 52.5
click at [749, 325] on textarea at bounding box center [532, 314] width 732 height 118
drag, startPoint x: 225, startPoint y: 355, endPoint x: 279, endPoint y: 356, distance: 54.7
click at [279, 356] on textarea at bounding box center [532, 314] width 732 height 118
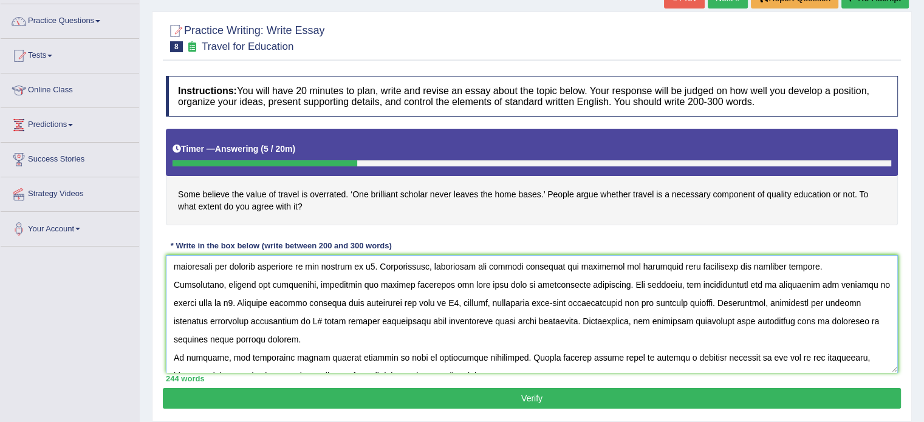
paste textarea "travelling for quality education"
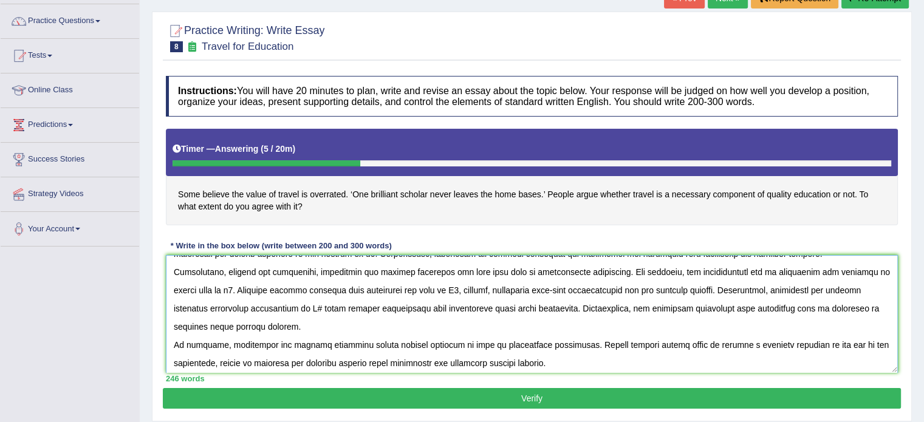
scroll to position [91, 0]
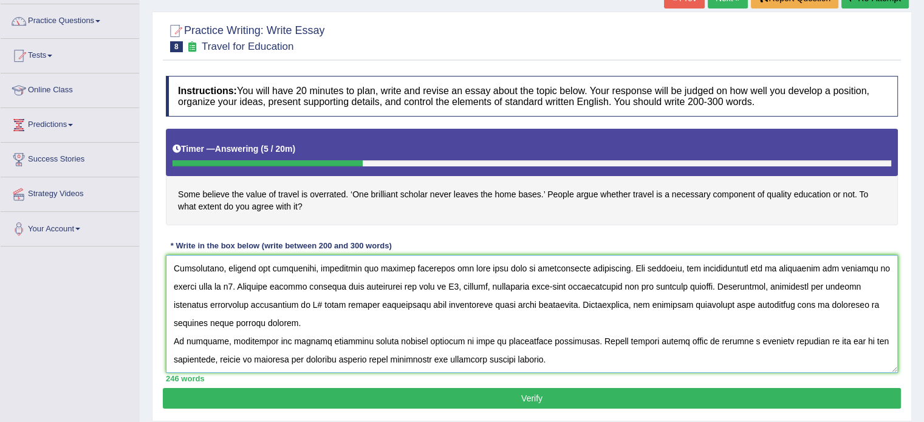
drag, startPoint x: 821, startPoint y: 355, endPoint x: 211, endPoint y: 353, distance: 609.6
click at [211, 353] on textarea at bounding box center [532, 314] width 732 height 118
paste textarea "travelling for quality education"
click at [217, 339] on textarea at bounding box center [532, 314] width 732 height 118
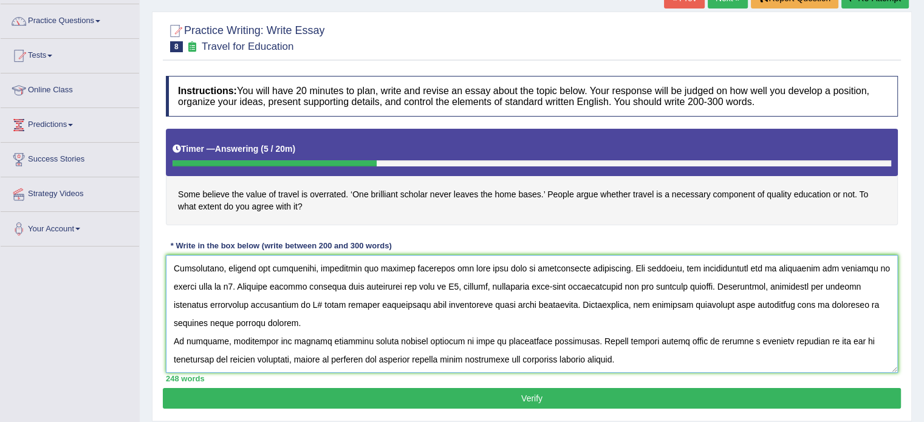
drag, startPoint x: 217, startPoint y: 339, endPoint x: 168, endPoint y: 343, distance: 48.7
click at [168, 343] on textarea at bounding box center [532, 314] width 732 height 118
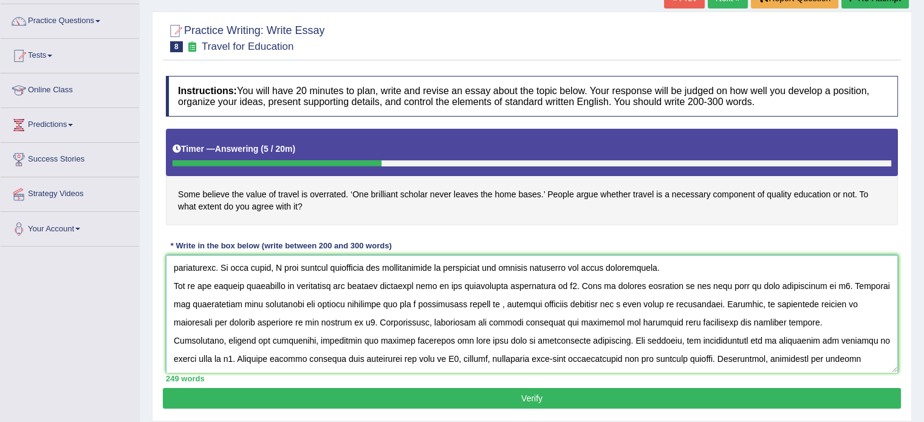
scroll to position [0, 0]
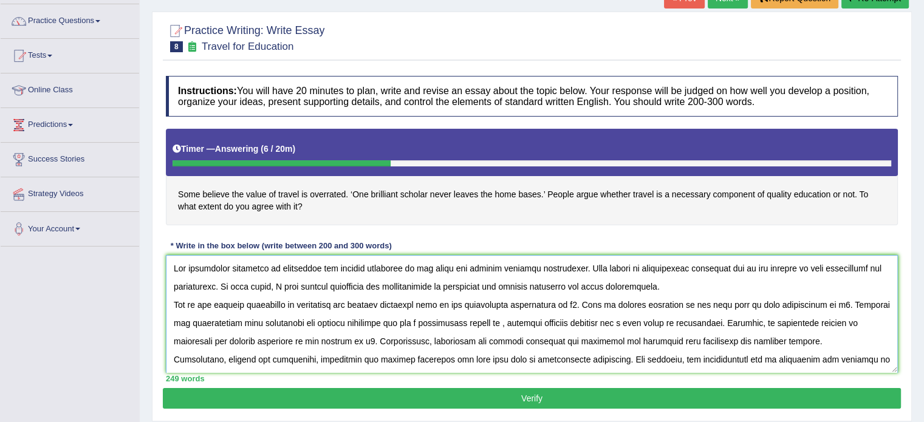
click at [557, 302] on textarea at bounding box center [532, 314] width 732 height 118
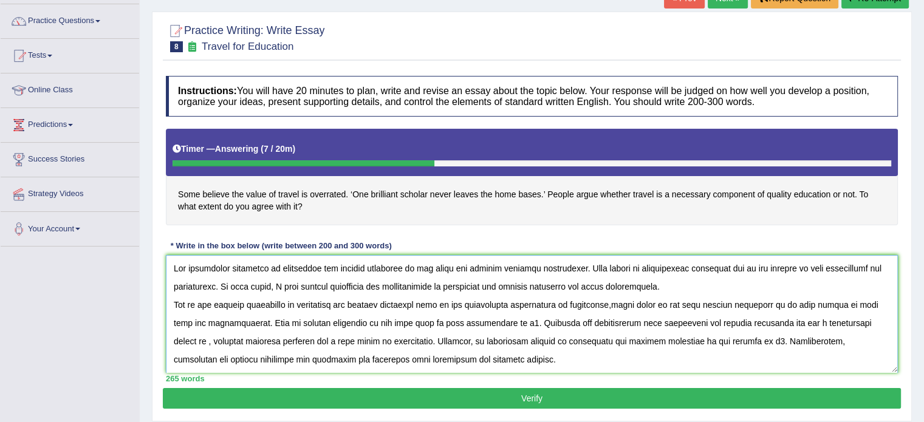
click at [473, 318] on textarea at bounding box center [532, 314] width 732 height 118
click at [600, 303] on textarea at bounding box center [532, 314] width 732 height 118
click at [595, 321] on textarea at bounding box center [532, 314] width 732 height 118
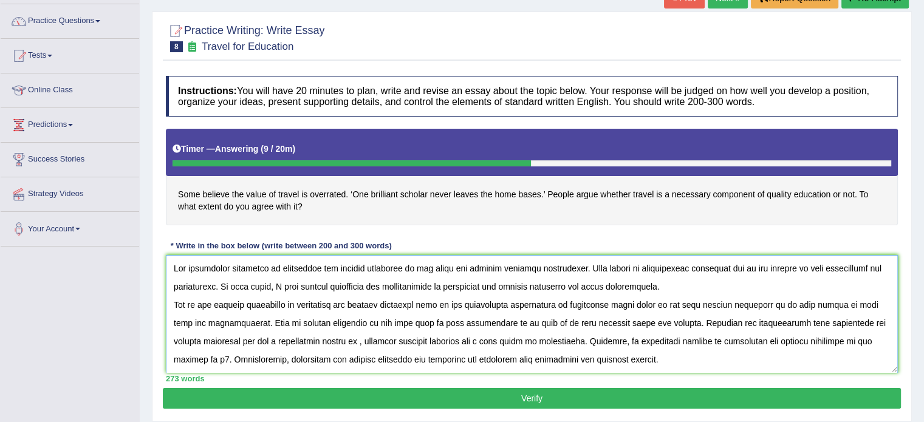
drag, startPoint x: 339, startPoint y: 339, endPoint x: 554, endPoint y: 335, distance: 214.4
click at [554, 335] on textarea at bounding box center [532, 314] width 732 height 118
click at [331, 340] on textarea at bounding box center [532, 314] width 732 height 118
click at [646, 321] on textarea at bounding box center [532, 314] width 732 height 118
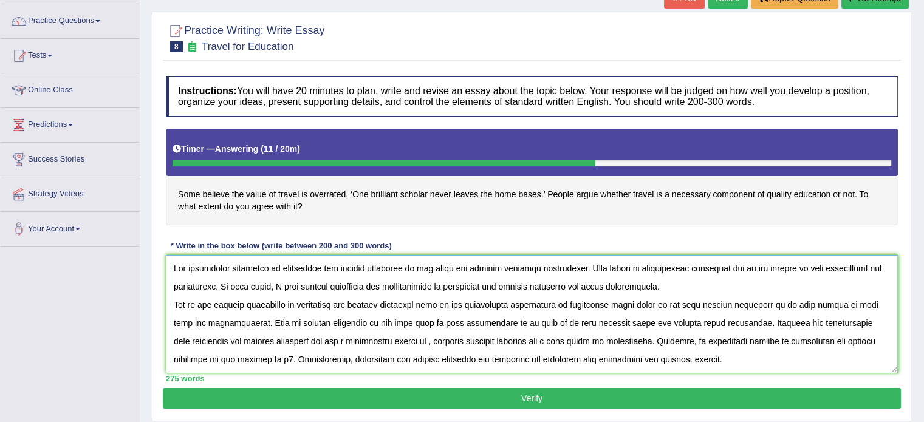
drag, startPoint x: 236, startPoint y: 339, endPoint x: 866, endPoint y: 318, distance: 631.2
click at [866, 318] on textarea at bounding box center [532, 314] width 732 height 118
click at [277, 340] on textarea at bounding box center [532, 314] width 732 height 118
click at [342, 354] on textarea at bounding box center [532, 314] width 732 height 118
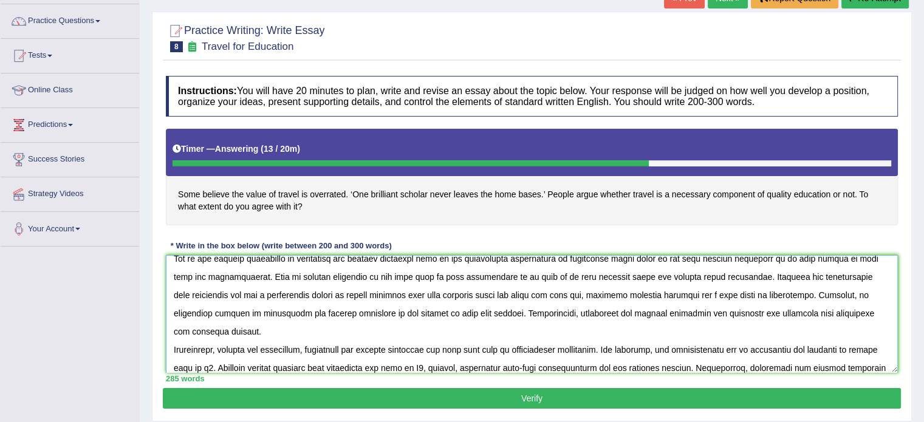
scroll to position [51, 0]
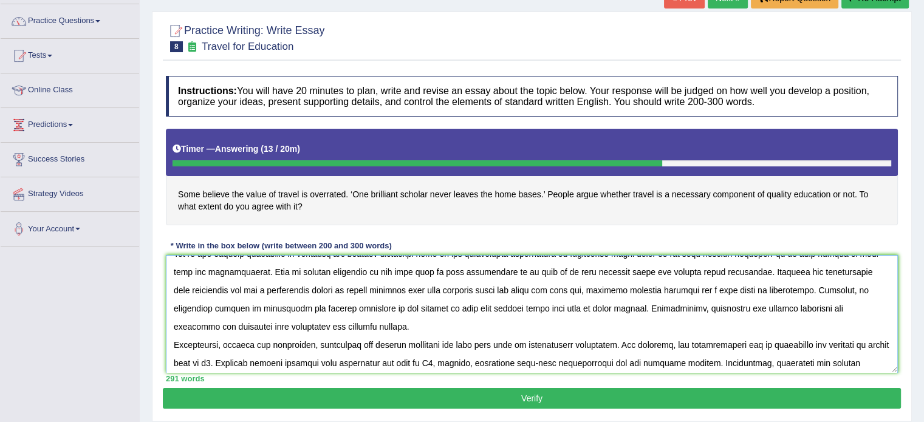
drag, startPoint x: 350, startPoint y: 341, endPoint x: 429, endPoint y: 341, distance: 78.3
click at [429, 341] on textarea at bounding box center [532, 314] width 732 height 118
click at [823, 342] on textarea at bounding box center [532, 314] width 732 height 118
click at [420, 362] on textarea at bounding box center [532, 314] width 732 height 118
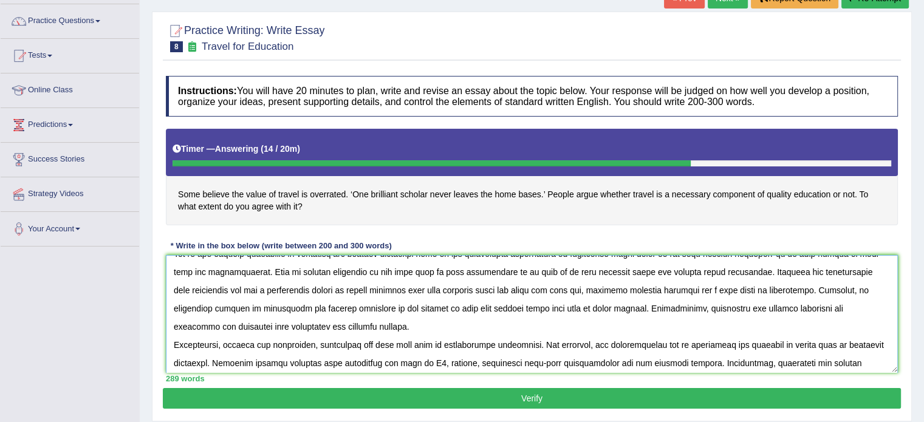
click at [420, 362] on textarea at bounding box center [532, 314] width 732 height 118
click at [209, 361] on textarea at bounding box center [532, 314] width 732 height 118
drag, startPoint x: 209, startPoint y: 361, endPoint x: 818, endPoint y: 347, distance: 609.2
click at [818, 347] on textarea at bounding box center [532, 314] width 732 height 118
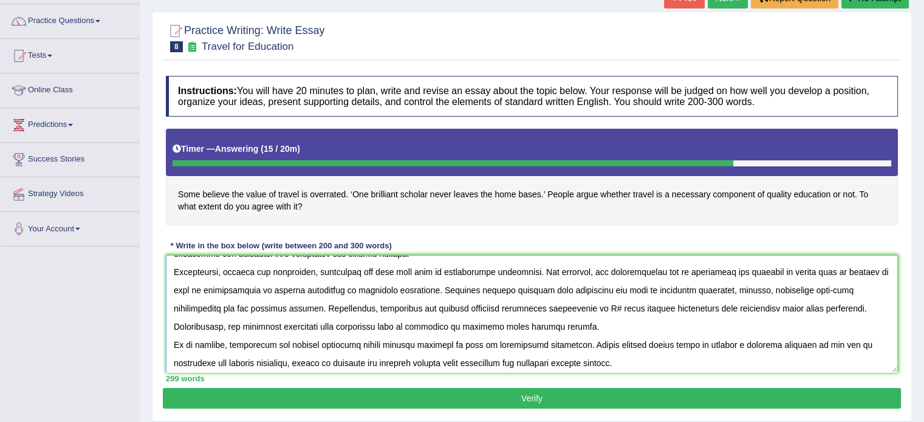
scroll to position [126, 0]
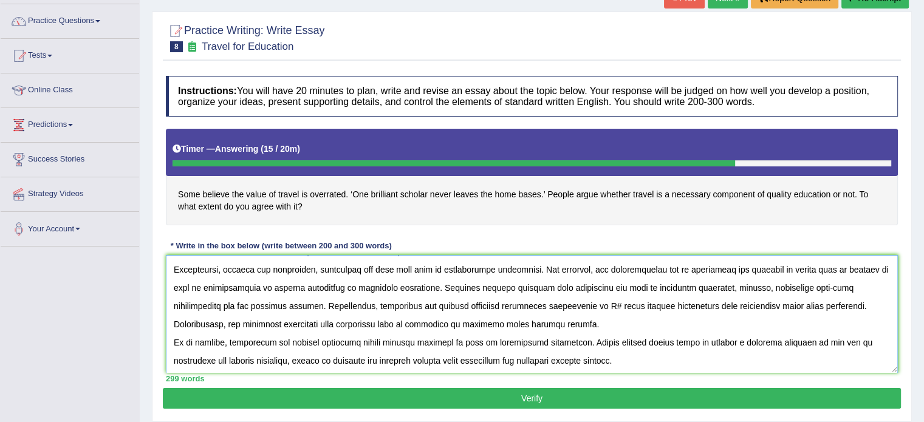
click at [507, 301] on textarea at bounding box center [532, 314] width 732 height 118
drag, startPoint x: 507, startPoint y: 301, endPoint x: 495, endPoint y: 304, distance: 12.7
click at [495, 304] on textarea at bounding box center [532, 314] width 732 height 118
click at [399, 304] on textarea at bounding box center [532, 314] width 732 height 118
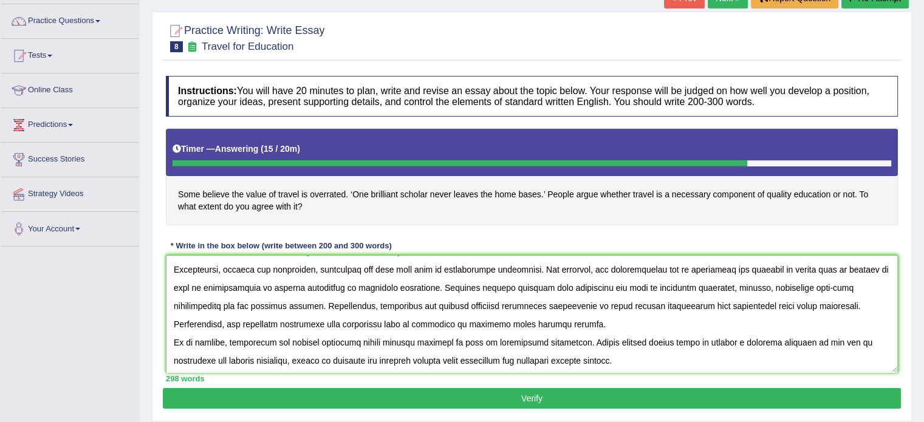
click at [399, 304] on textarea at bounding box center [532, 314] width 732 height 118
click at [403, 305] on textarea at bounding box center [532, 314] width 732 height 118
drag, startPoint x: 401, startPoint y: 303, endPoint x: 327, endPoint y: 303, distance: 74.1
click at [327, 303] on textarea at bounding box center [532, 314] width 732 height 118
click at [417, 304] on textarea at bounding box center [532, 314] width 732 height 118
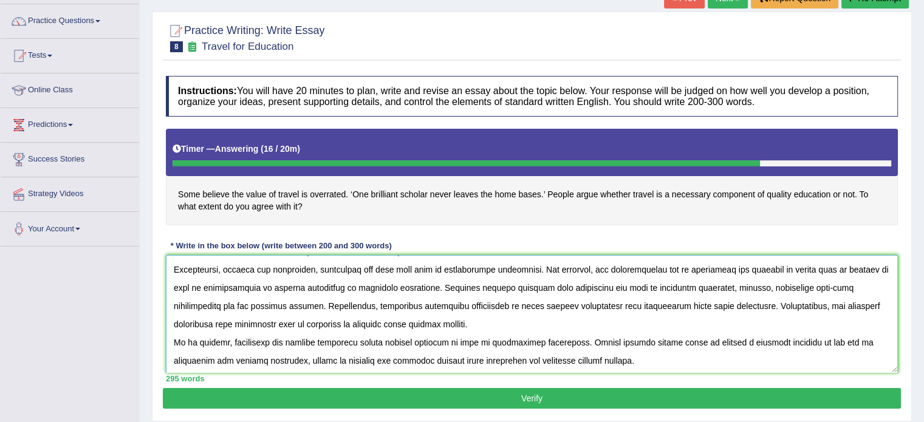
click at [404, 305] on textarea at bounding box center [532, 314] width 732 height 118
click at [416, 301] on textarea at bounding box center [532, 314] width 732 height 118
type textarea "The increasing influence of travelling for quality education on our lives has i…"
click at [445, 388] on button "Verify" at bounding box center [532, 398] width 738 height 21
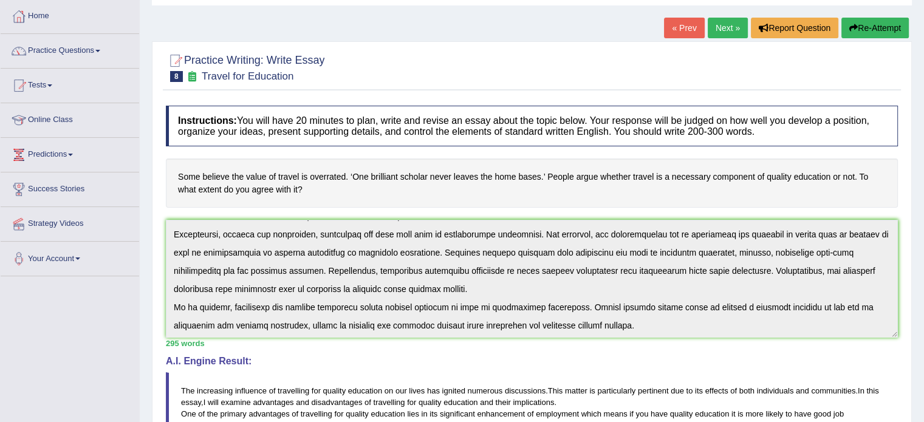
scroll to position [0, 0]
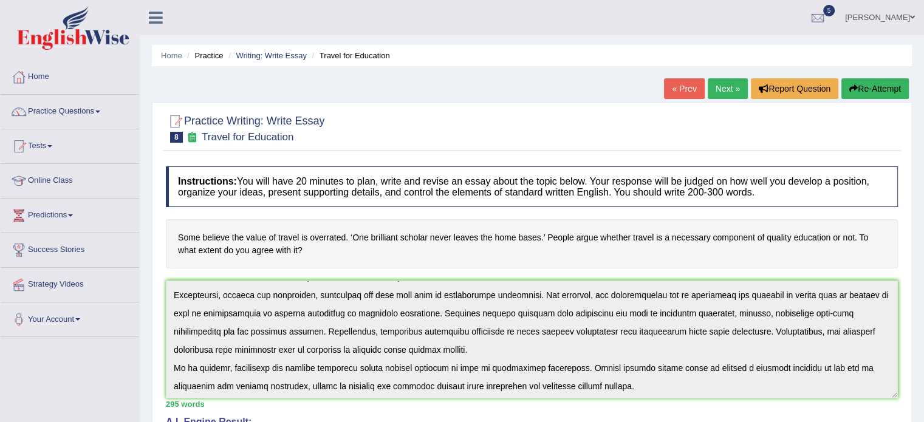
click at [287, 61] on ul "Home Practice Writing: Write Essay Travel for Education" at bounding box center [532, 55] width 760 height 21
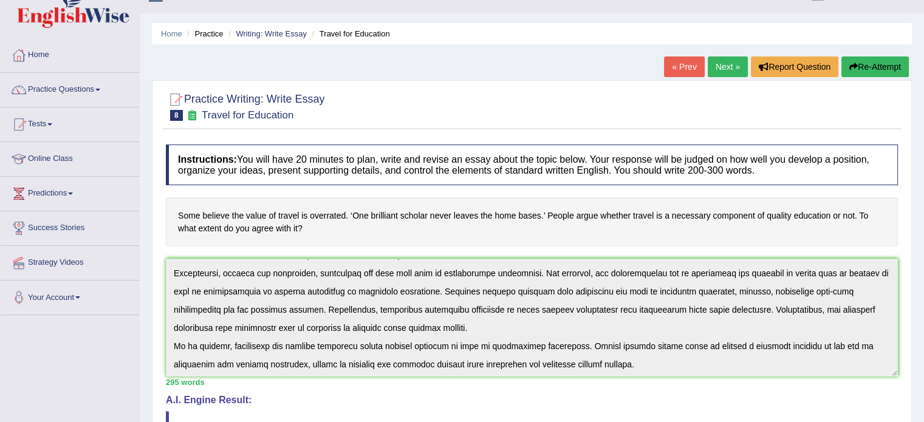
scroll to position [11, 0]
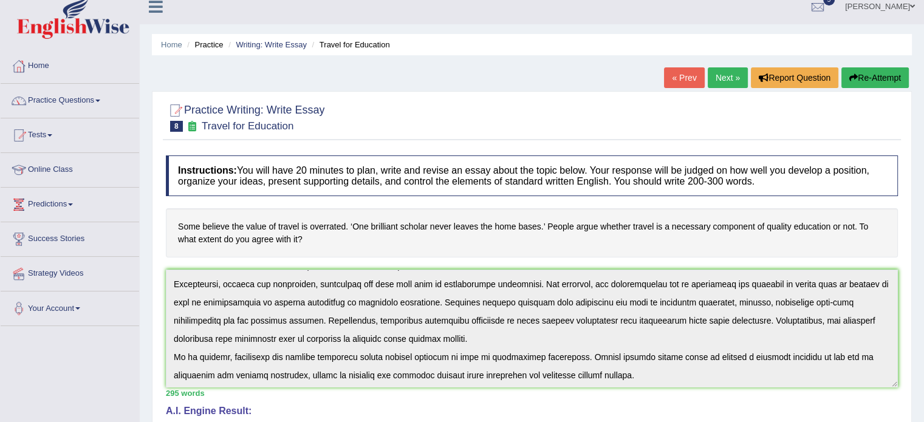
click at [858, 82] on button "Re-Attempt" at bounding box center [874, 77] width 67 height 21
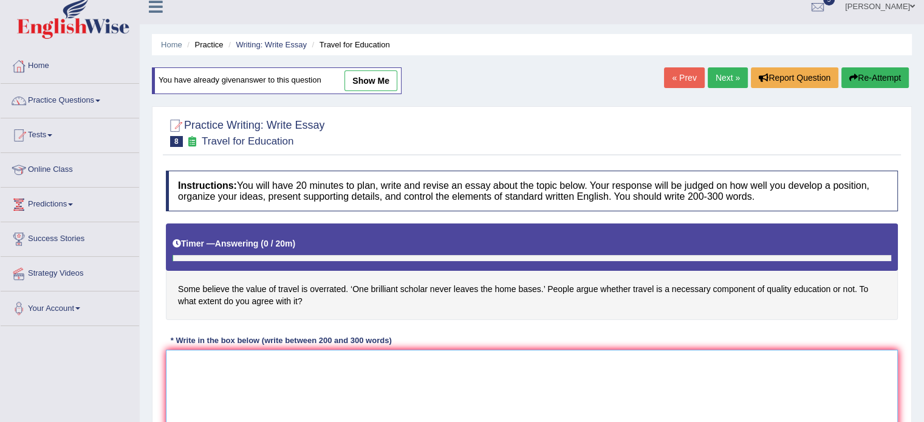
click at [352, 369] on textarea at bounding box center [532, 409] width 732 height 118
paste textarea "The increasing influence of travel on our lives has ignited numerous discussion…"
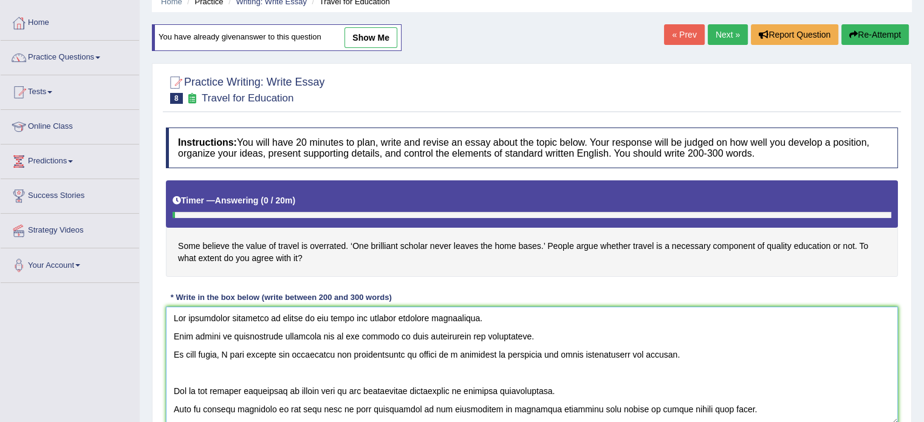
scroll to position [0, 0]
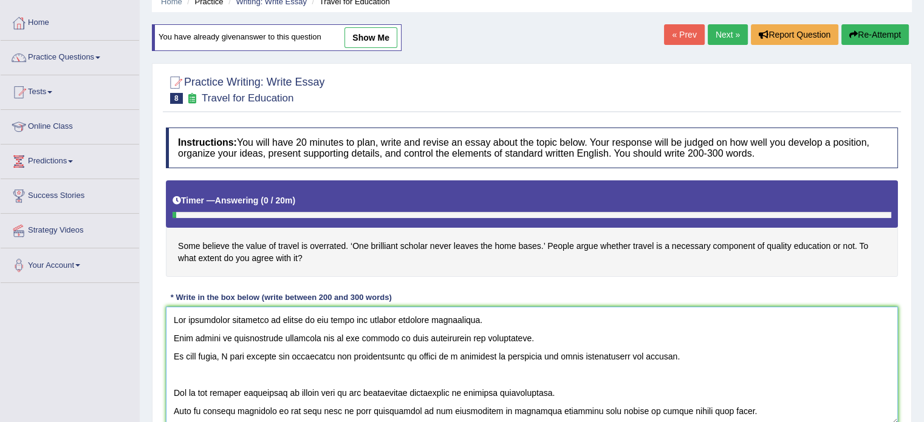
click at [175, 337] on textarea at bounding box center [532, 366] width 732 height 118
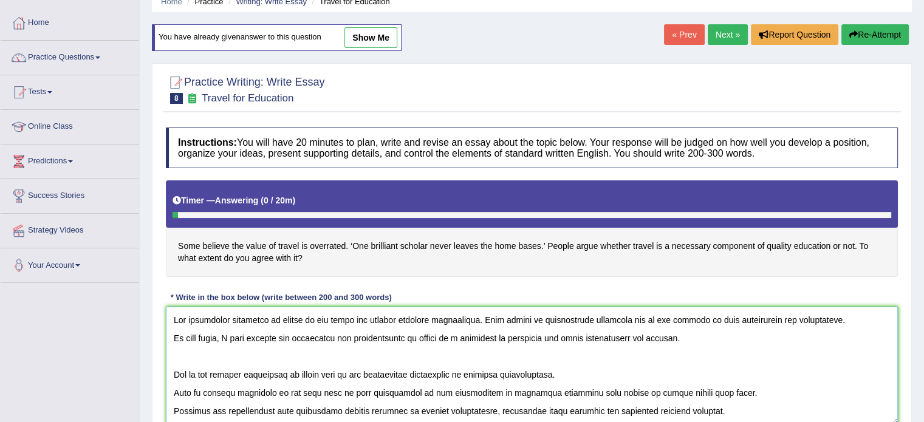
click at [168, 335] on textarea at bounding box center [532, 366] width 732 height 118
click at [174, 378] on textarea at bounding box center [532, 366] width 732 height 118
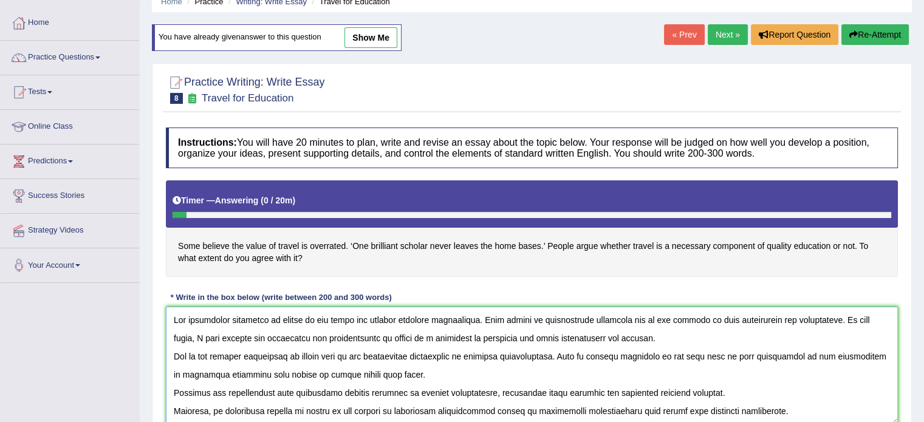
click at [175, 393] on textarea at bounding box center [532, 366] width 732 height 118
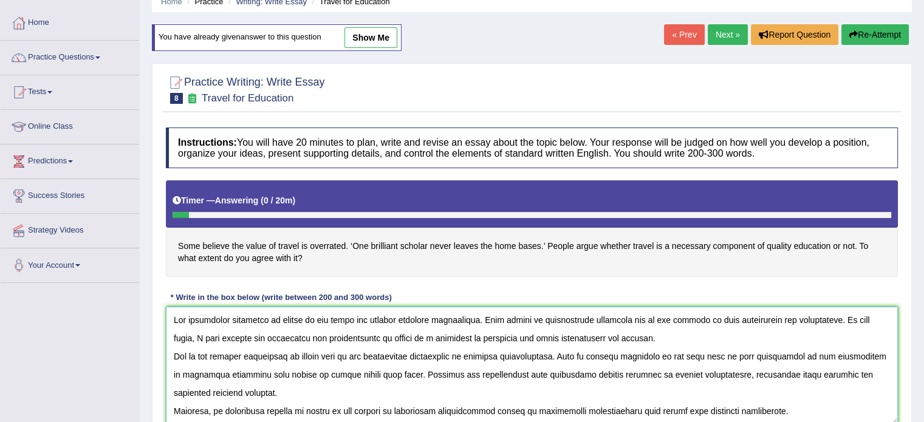
click at [175, 404] on textarea at bounding box center [532, 366] width 732 height 118
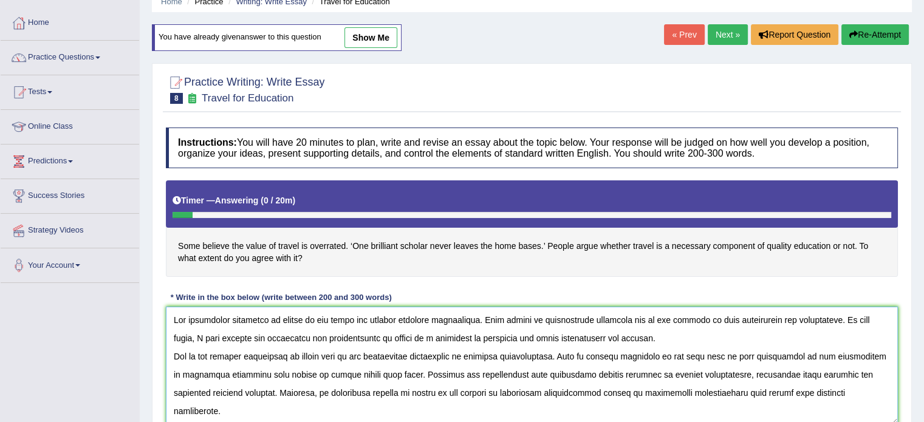
click at [169, 411] on textarea at bounding box center [532, 366] width 732 height 118
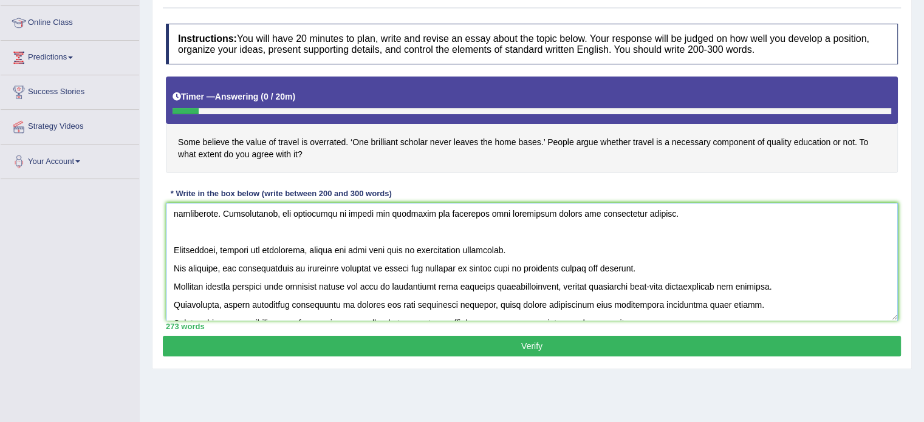
scroll to position [95, 0]
click at [172, 238] on textarea at bounding box center [532, 262] width 732 height 118
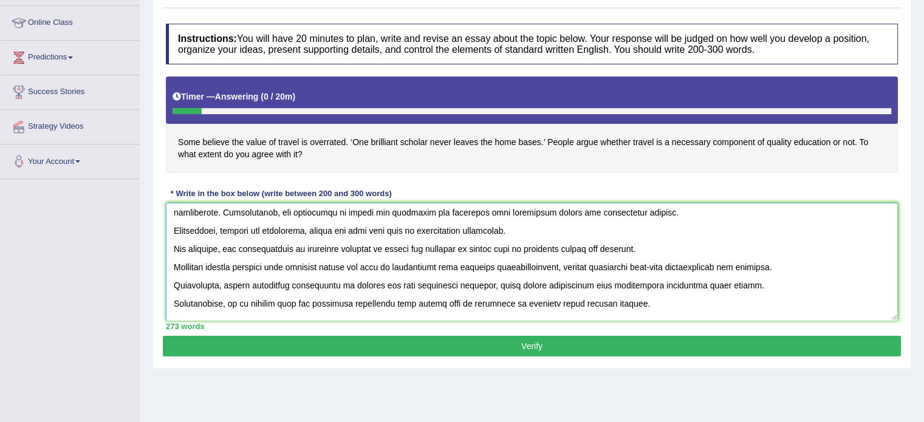
click at [172, 238] on textarea at bounding box center [532, 262] width 732 height 118
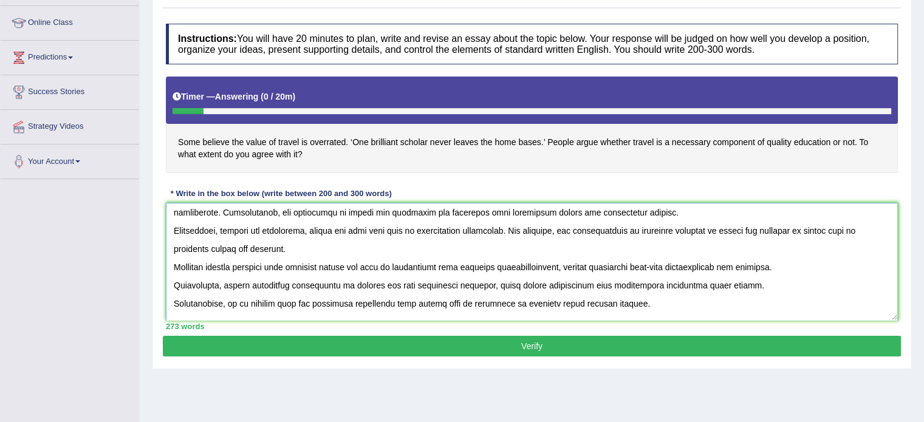
click at [167, 263] on textarea at bounding box center [532, 262] width 732 height 118
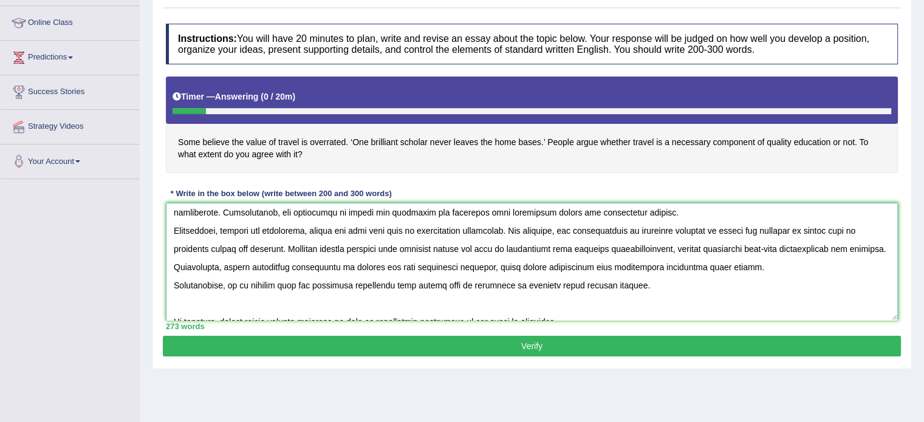
click at [175, 268] on textarea at bounding box center [532, 262] width 732 height 118
click at [170, 280] on textarea at bounding box center [532, 262] width 732 height 118
click at [179, 307] on textarea at bounding box center [532, 262] width 732 height 118
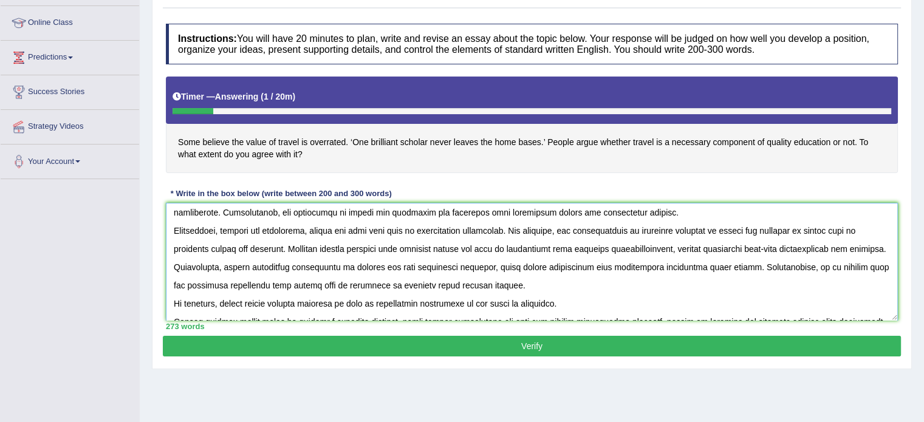
scroll to position [127, 0]
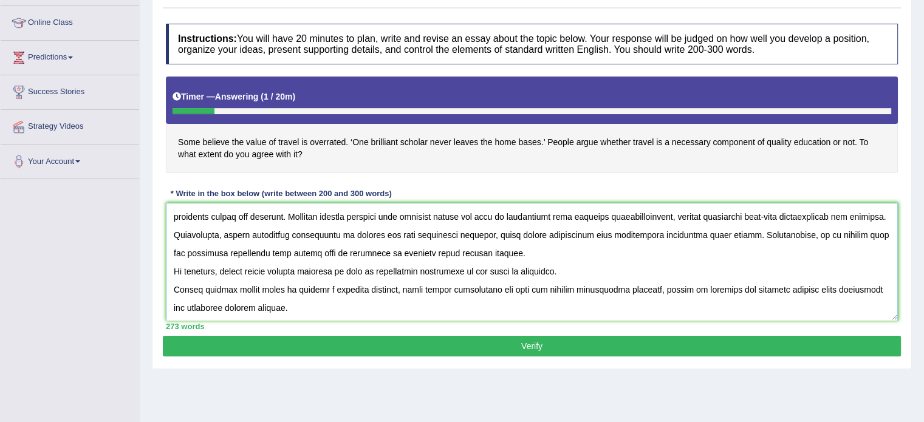
click at [177, 286] on textarea at bounding box center [532, 262] width 732 height 118
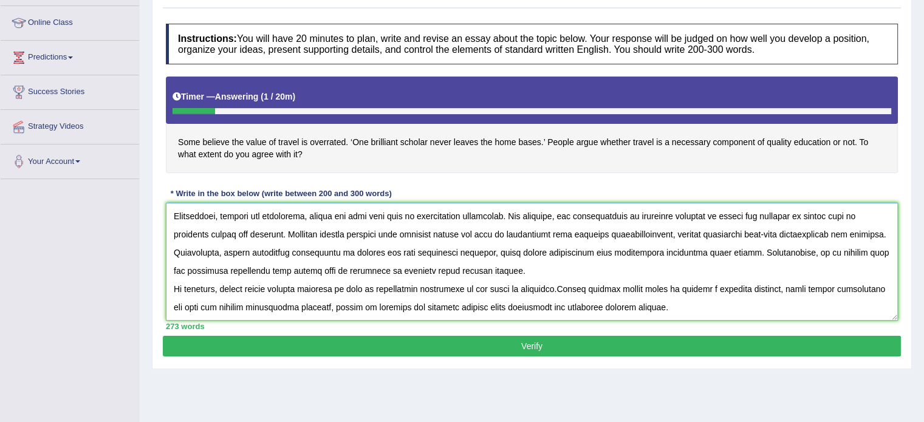
scroll to position [109, 0]
type textarea "The increasing influence of travel on our lives has ignited numerous discussion…"
click at [337, 348] on button "Verify" at bounding box center [532, 346] width 738 height 21
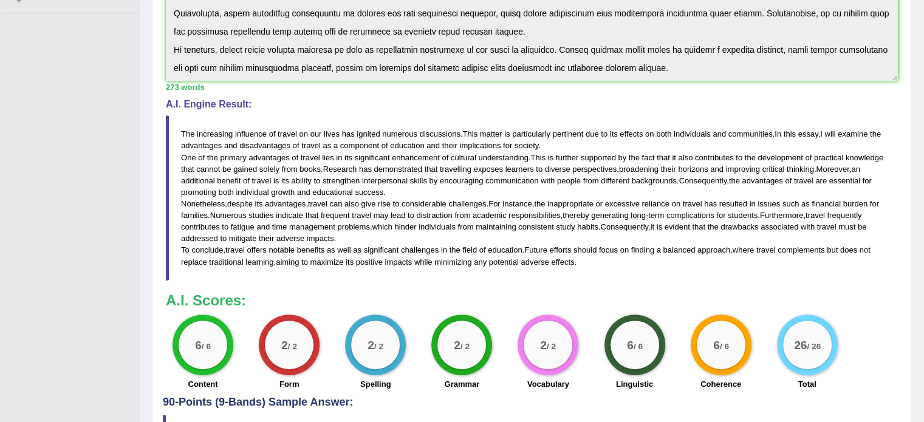
scroll to position [0, 0]
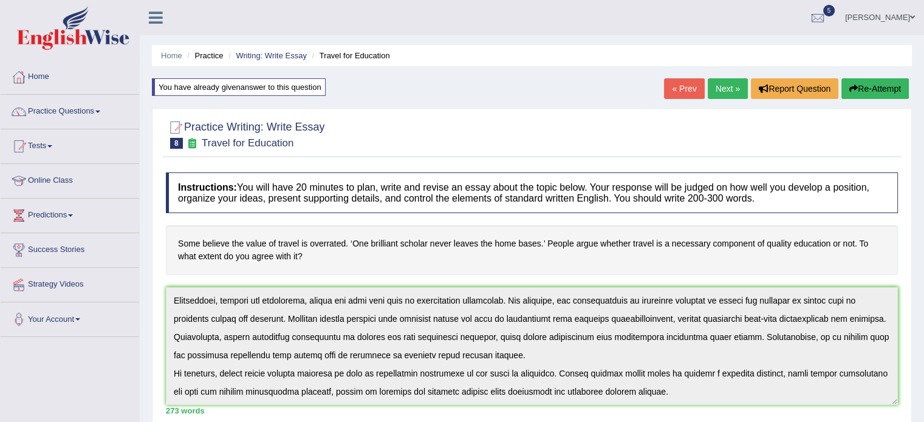
click at [79, 114] on link "Practice Questions" at bounding box center [70, 110] width 138 height 30
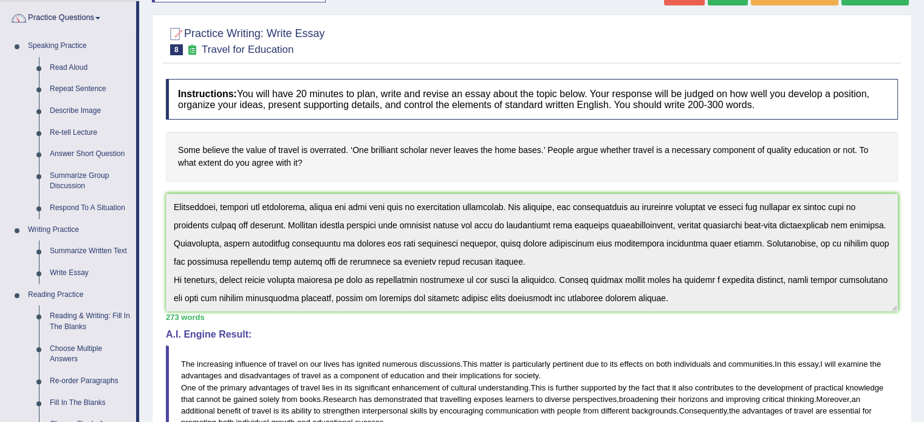
scroll to position [95, 0]
click at [86, 247] on link "Summarize Written Text" at bounding box center [90, 250] width 92 height 22
